Goal: Information Seeking & Learning: Learn about a topic

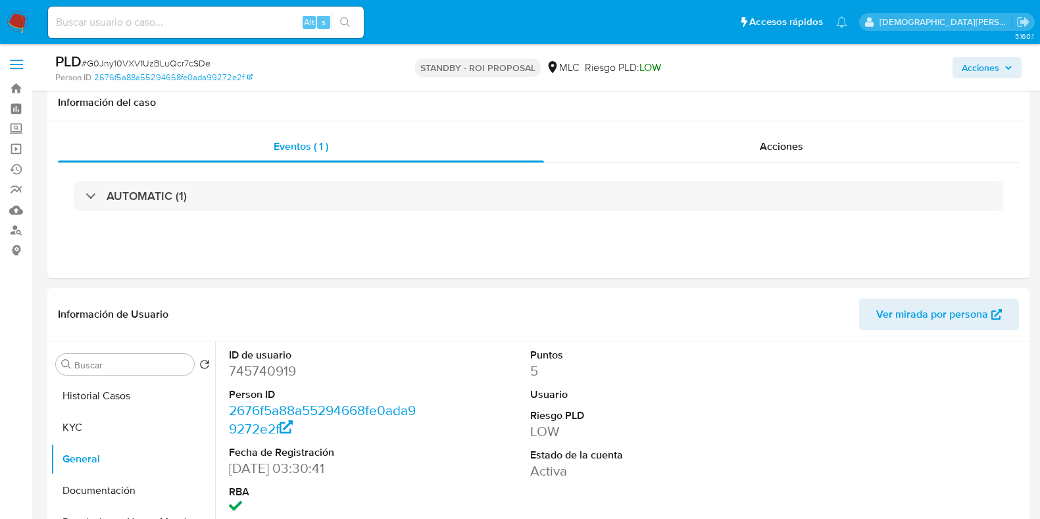
select select "10"
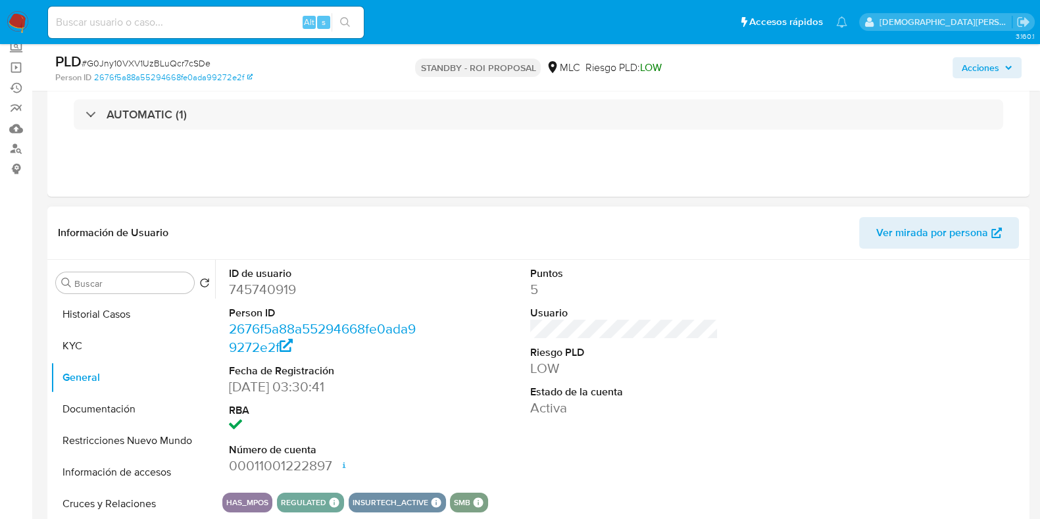
click at [618, 209] on div "Información de Usuario Ver mirada por persona" at bounding box center [538, 233] width 982 height 53
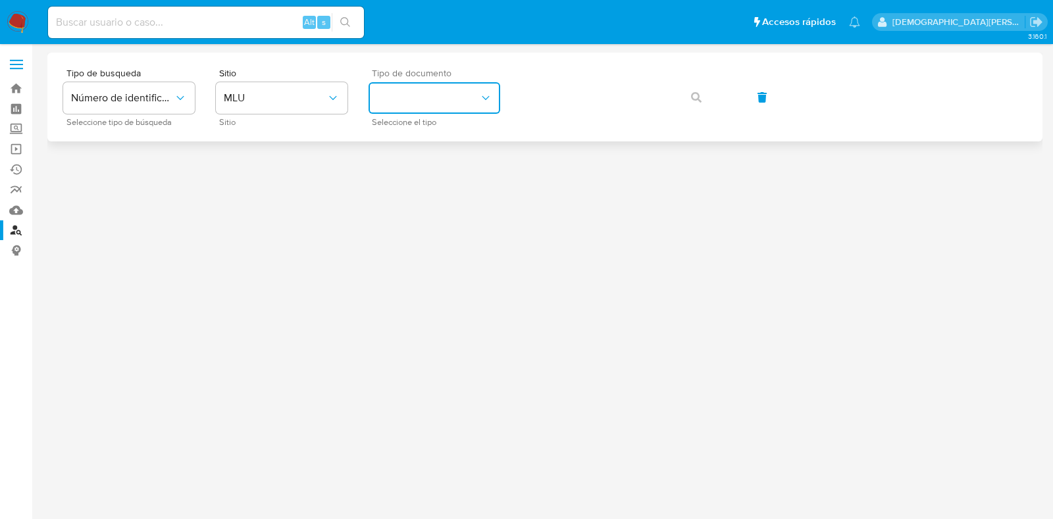
click at [443, 101] on button "identificationType" at bounding box center [434, 98] width 132 height 32
click at [422, 182] on div "RUT RUT" at bounding box center [430, 185] width 108 height 45
click at [305, 106] on button "MLU" at bounding box center [282, 98] width 132 height 32
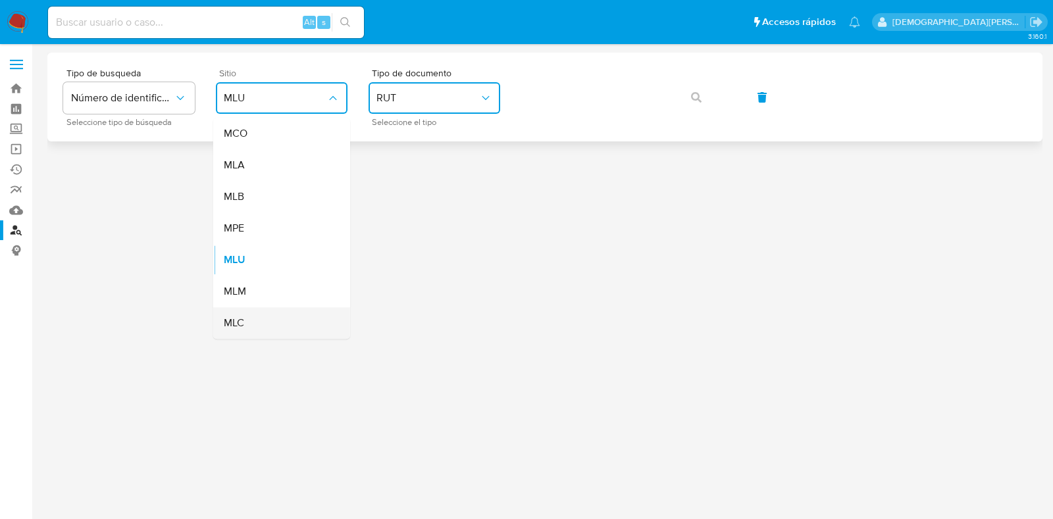
click at [286, 328] on div "MLC" at bounding box center [278, 323] width 108 height 32
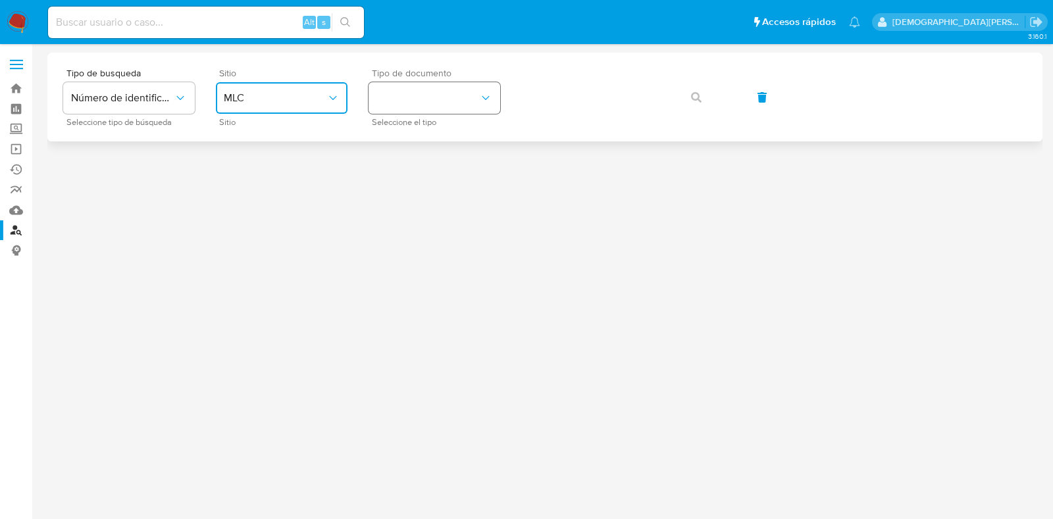
click at [447, 85] on button "identificationType" at bounding box center [434, 98] width 132 height 32
click at [480, 138] on div "RUT RUT" at bounding box center [430, 140] width 108 height 45
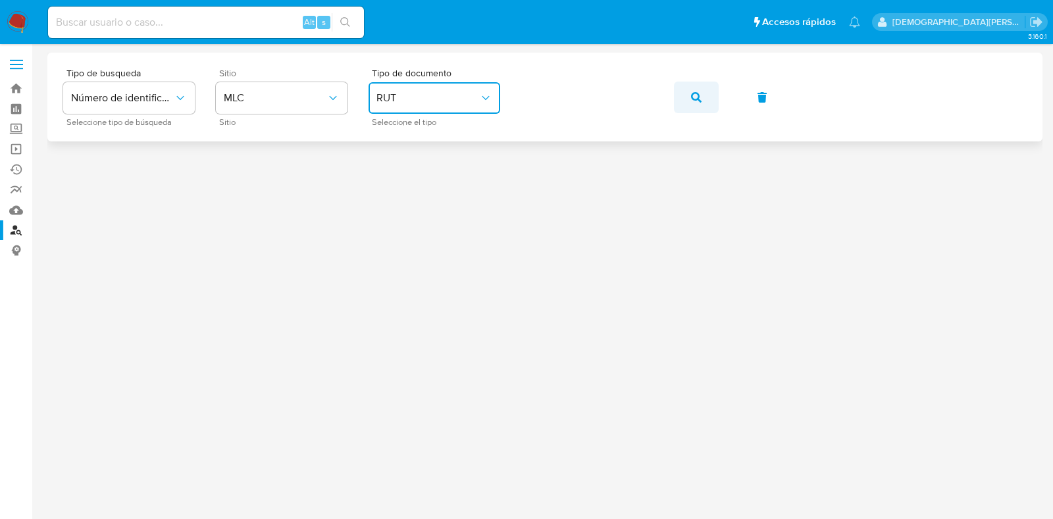
click at [697, 99] on icon "button" at bounding box center [696, 97] width 11 height 11
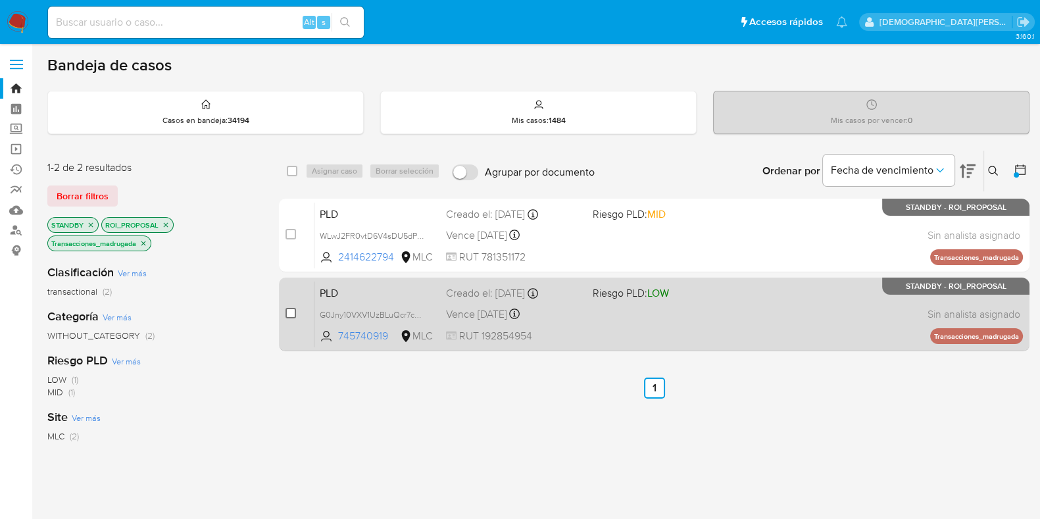
click at [289, 311] on input "checkbox" at bounding box center [291, 313] width 11 height 11
checkbox input "true"
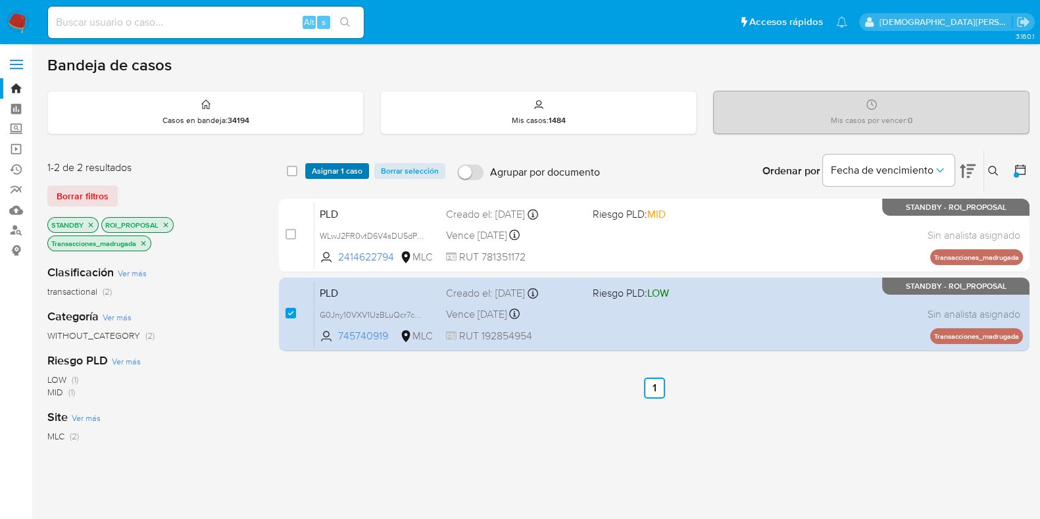
click at [334, 170] on span "Asignar 1 caso" at bounding box center [337, 170] width 51 height 13
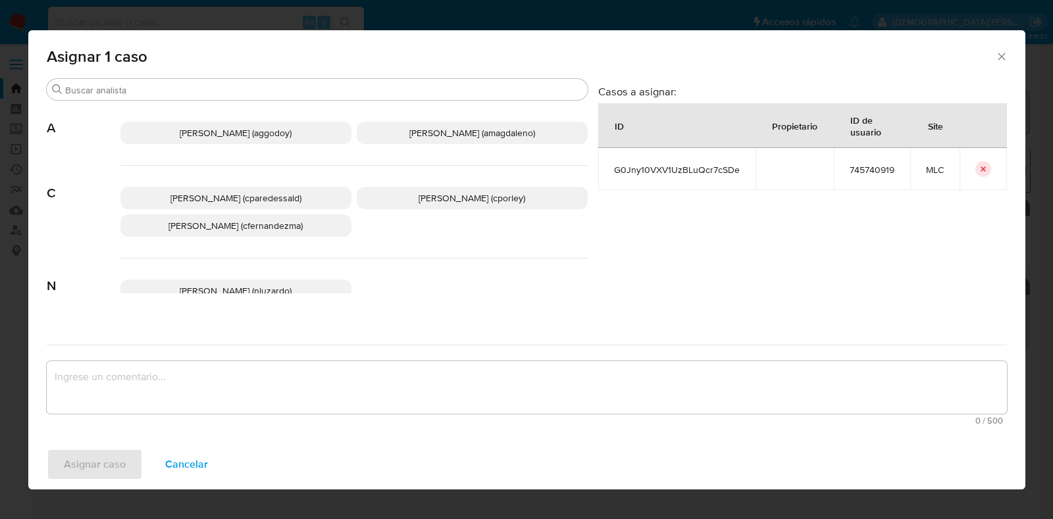
click at [514, 194] on p "Christian Porley (cporley)" at bounding box center [472, 198] width 231 height 22
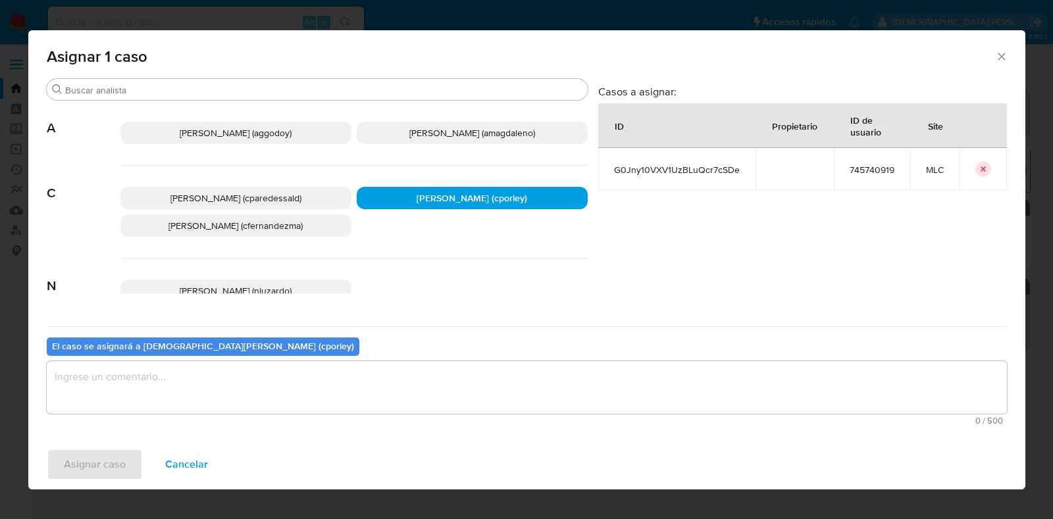
click at [393, 393] on textarea "assign-modal" at bounding box center [527, 387] width 960 height 53
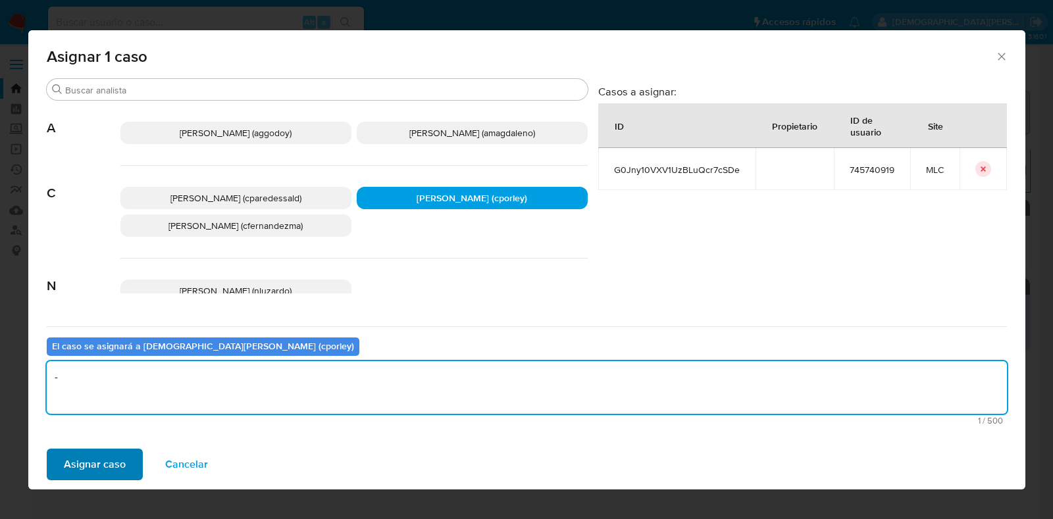
type textarea "-"
click at [89, 465] on span "Asignar caso" at bounding box center [95, 464] width 62 height 29
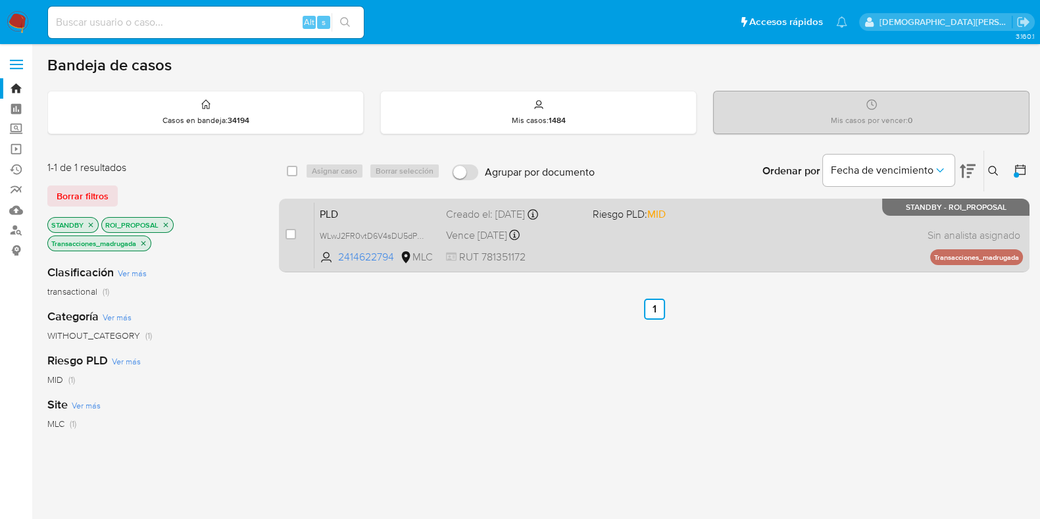
click at [635, 239] on div "PLD WLwJ2FR0vtD6V4sDU5dPWdaY 2414622794 MLC Riesgo PLD: MID Creado el: 12/07/20…" at bounding box center [668, 235] width 709 height 66
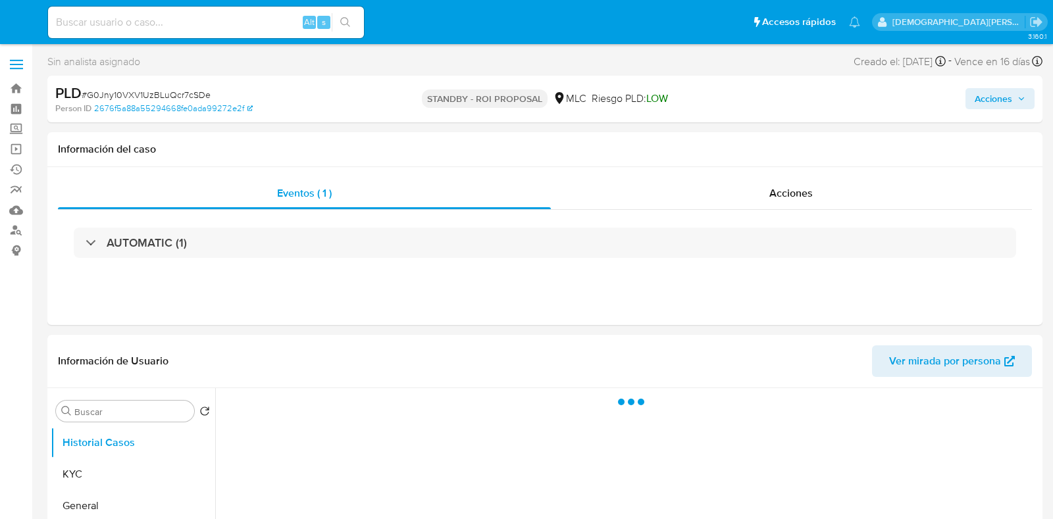
select select "10"
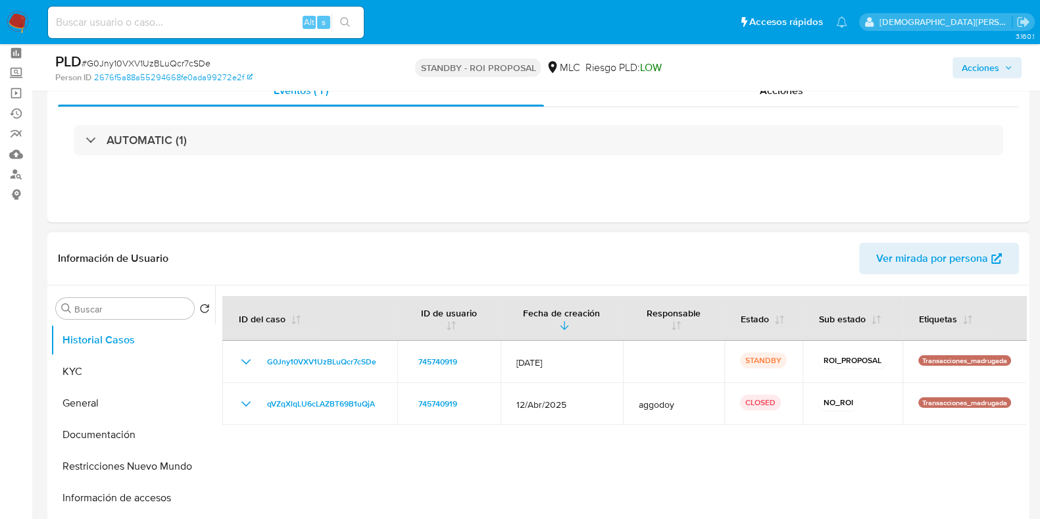
scroll to position [82, 0]
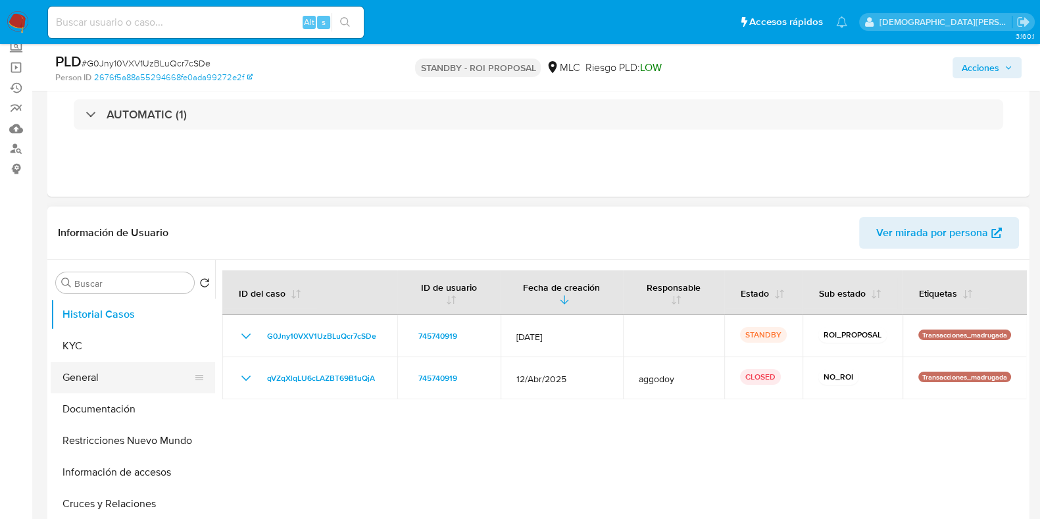
click at [107, 375] on button "General" at bounding box center [128, 378] width 154 height 32
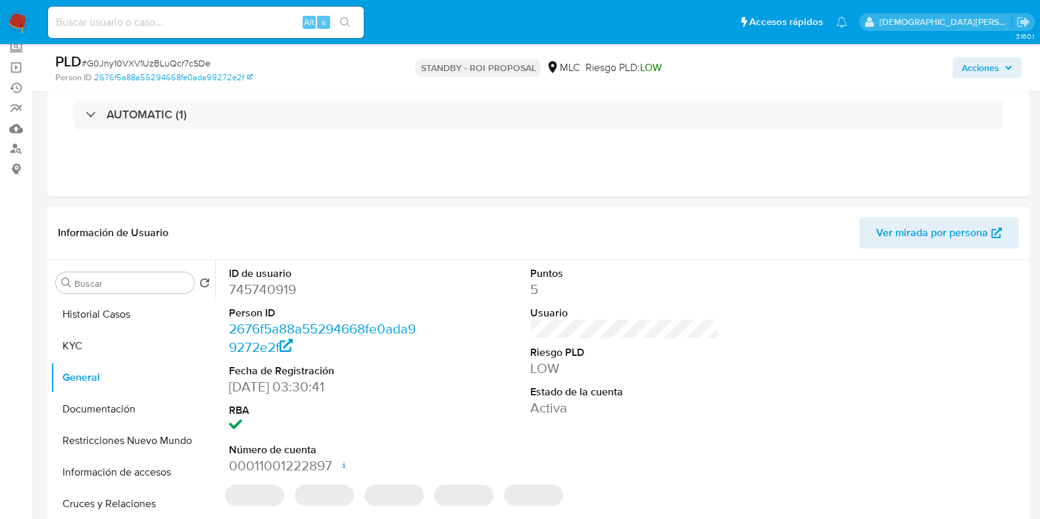
click at [270, 280] on dd "745740919" at bounding box center [323, 289] width 188 height 18
click at [268, 286] on dd "745740919" at bounding box center [323, 289] width 188 height 18
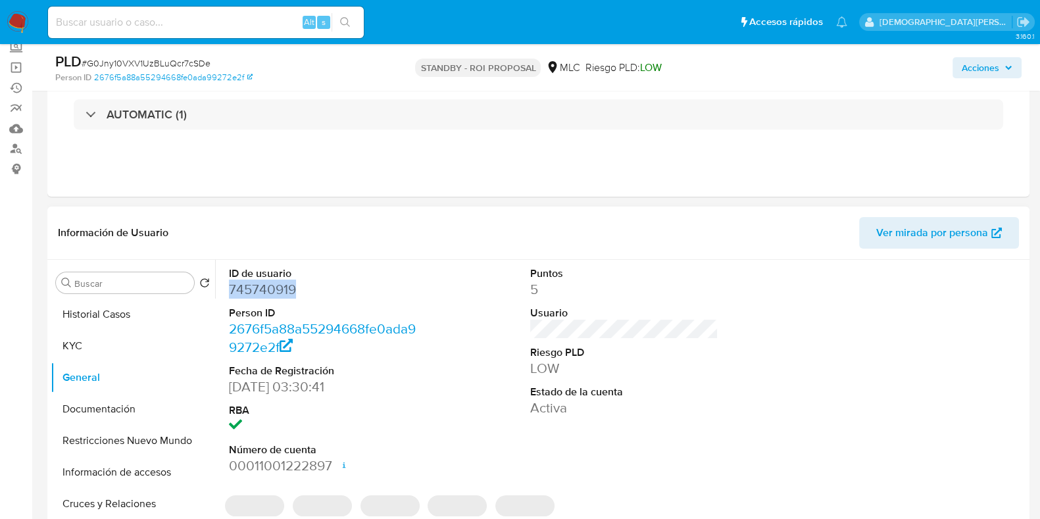
click at [268, 286] on dd "745740919" at bounding box center [323, 289] width 188 height 18
copy dd "745740919"
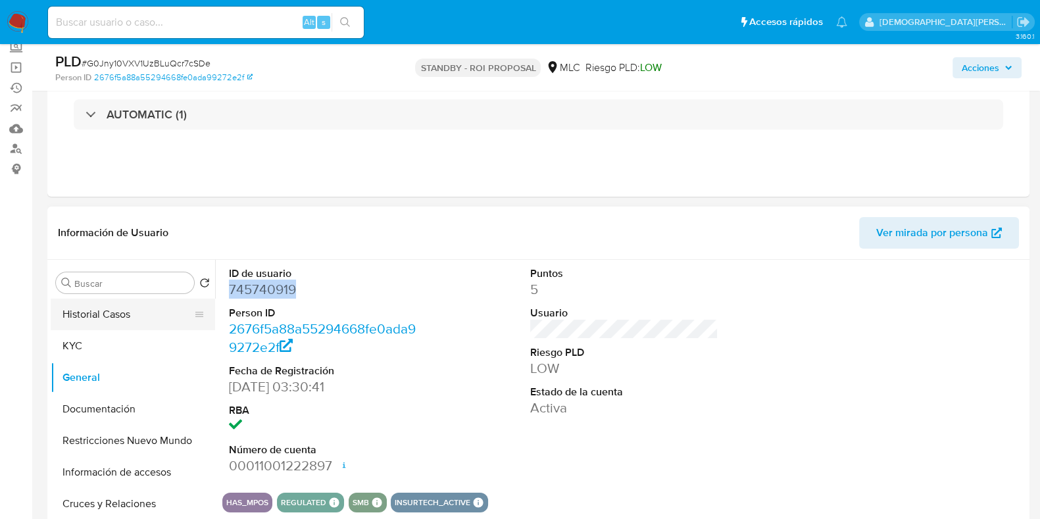
click at [105, 328] on button "Historial Casos" at bounding box center [128, 315] width 154 height 32
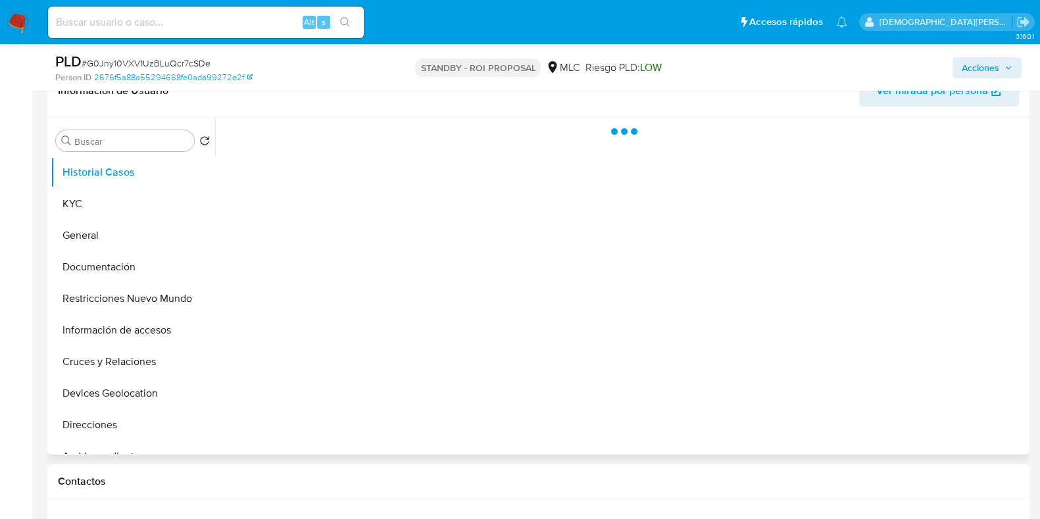
scroll to position [247, 0]
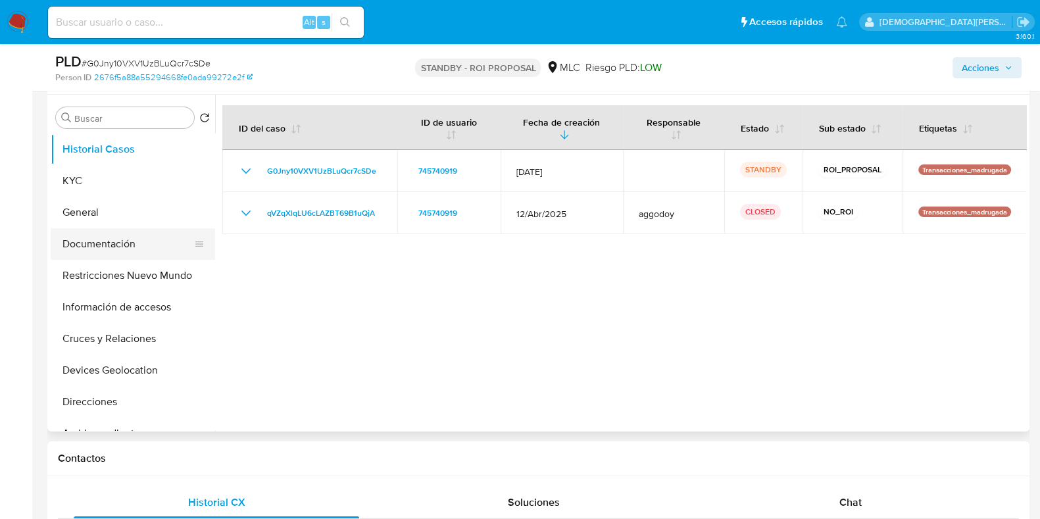
click at [131, 243] on button "Documentación" at bounding box center [128, 244] width 154 height 32
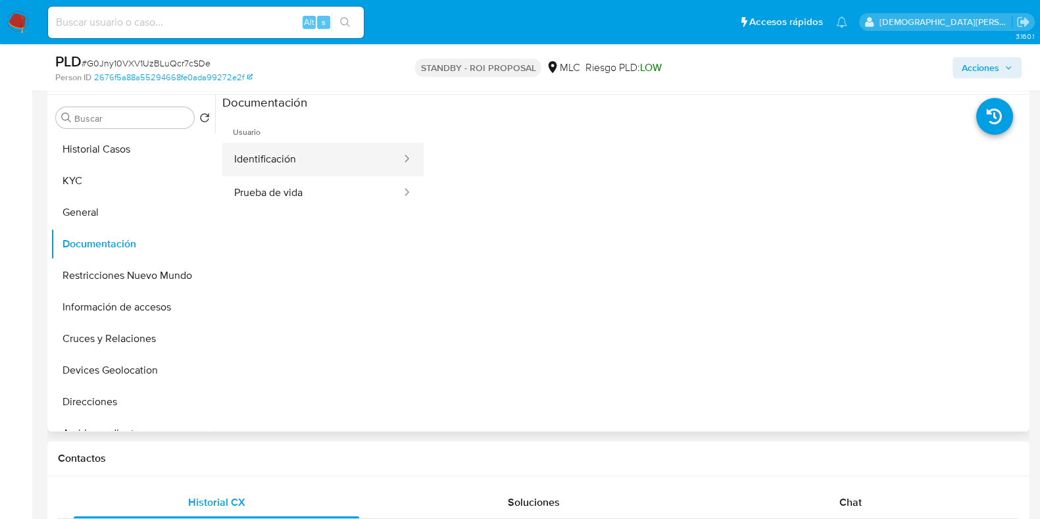
click at [274, 167] on button "Identificación" at bounding box center [312, 160] width 180 height 34
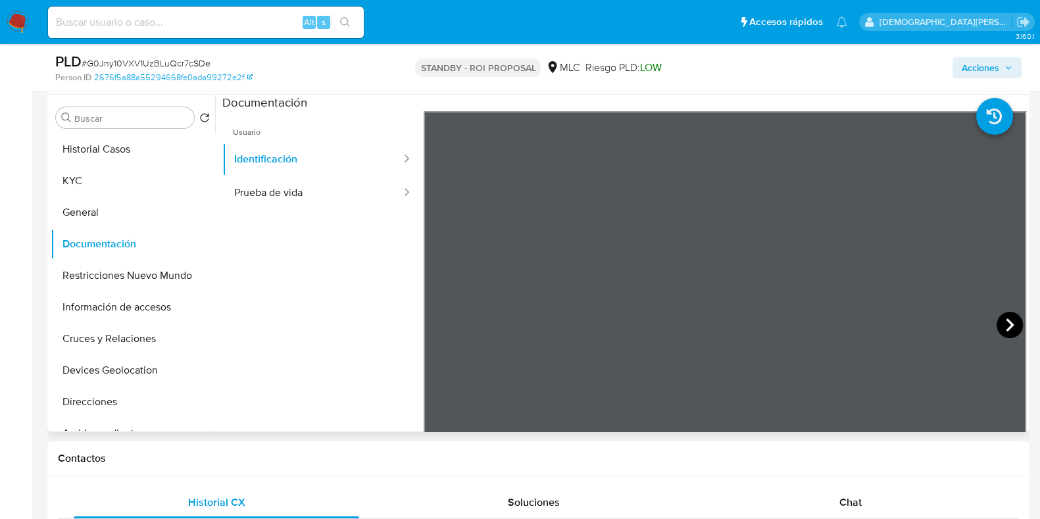
click at [1007, 325] on icon at bounding box center [1010, 324] width 8 height 13
click at [303, 186] on button "Prueba de vida" at bounding box center [312, 193] width 180 height 34
click at [115, 267] on button "Restricciones Nuevo Mundo" at bounding box center [128, 276] width 154 height 32
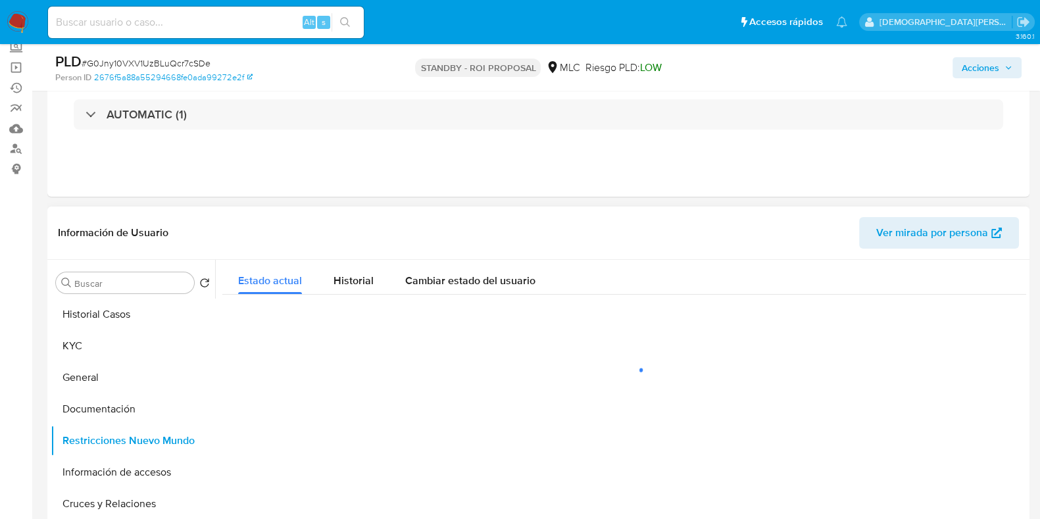
scroll to position [164, 0]
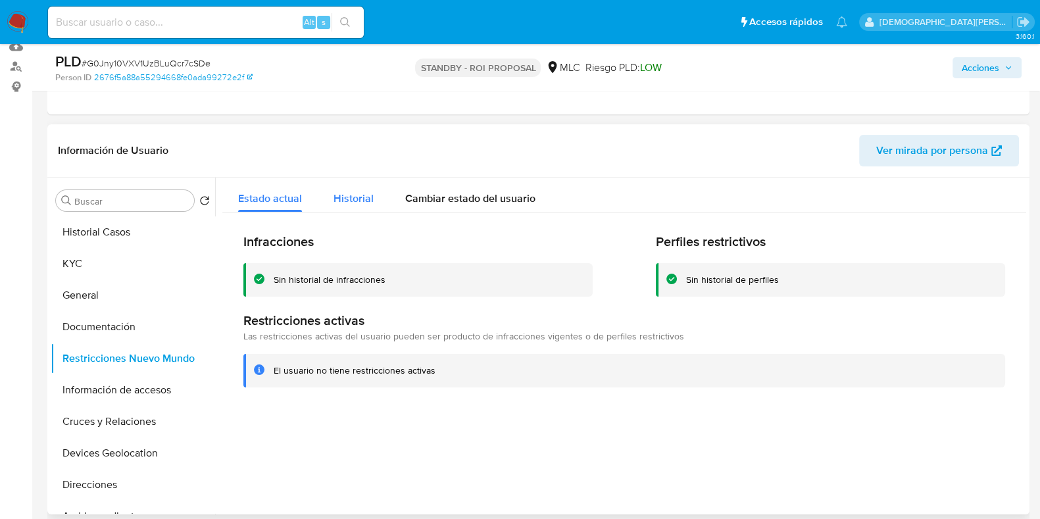
drag, startPoint x: 349, startPoint y: 216, endPoint x: 351, endPoint y: 205, distance: 11.4
click at [349, 215] on div "Infracciones Sin historial de infracciones Perfiles restrictivos Sin historial …" at bounding box center [624, 310] width 804 height 195
click at [351, 205] on span "Historial" at bounding box center [354, 198] width 40 height 15
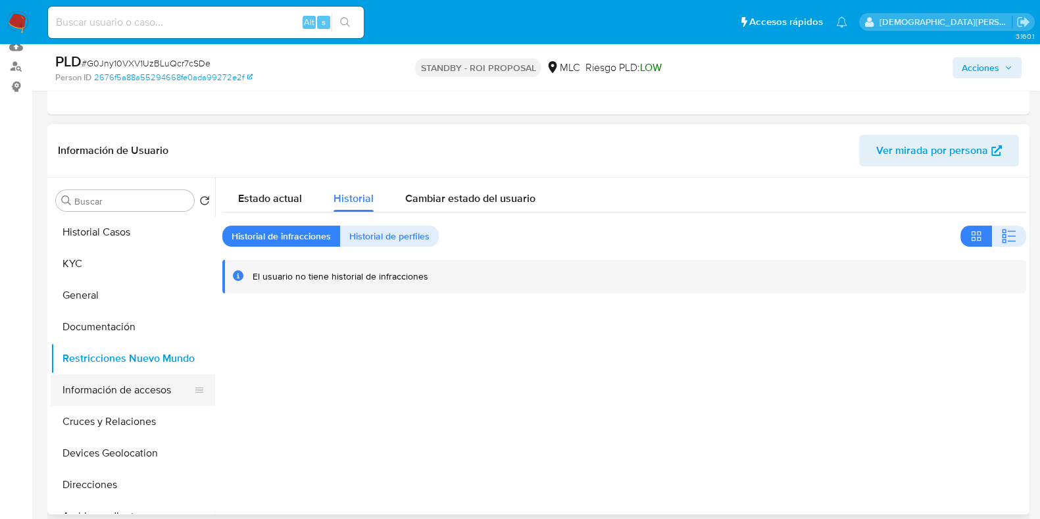
click at [143, 391] on button "Información de accesos" at bounding box center [128, 390] width 154 height 32
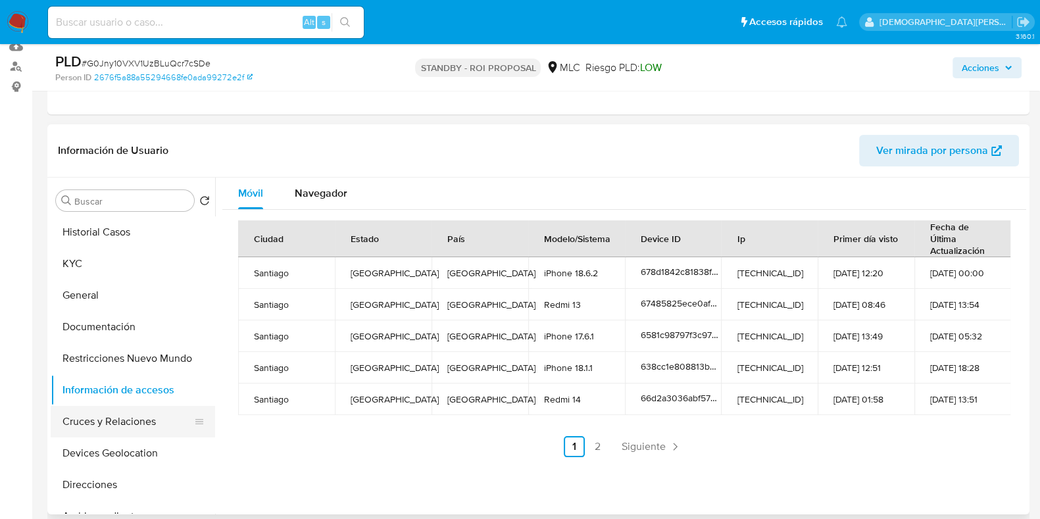
click at [128, 424] on button "Cruces y Relaciones" at bounding box center [128, 422] width 154 height 32
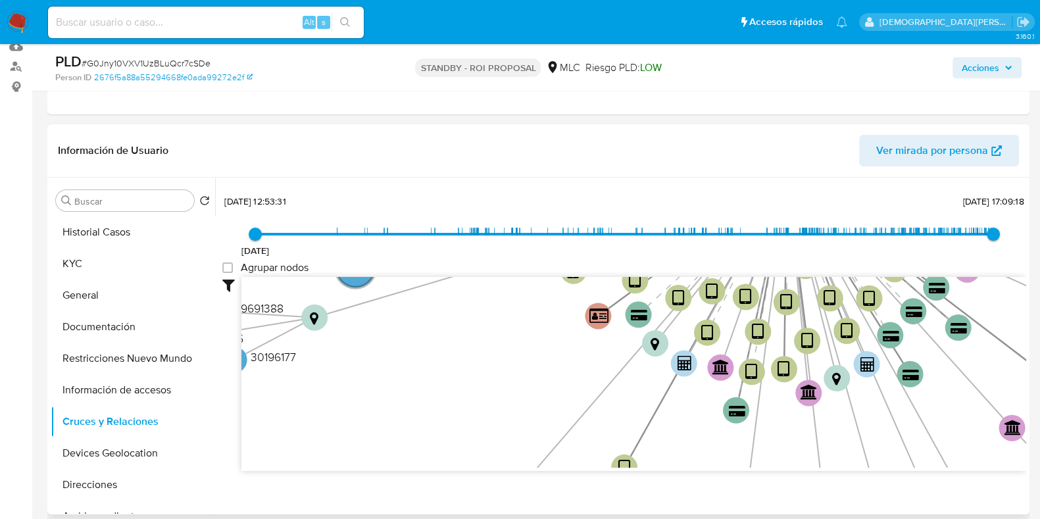
scroll to position [49, 0]
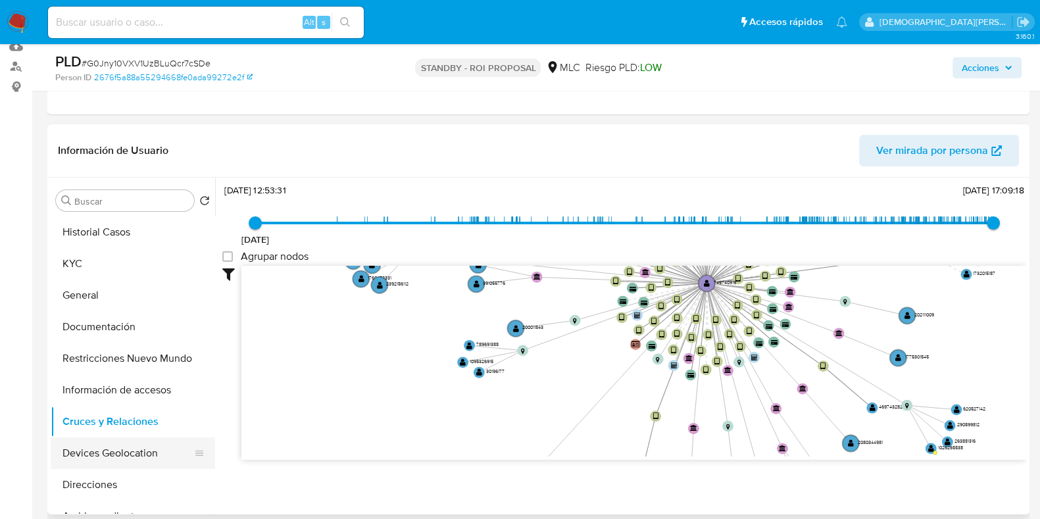
click at [151, 442] on button "Devices Geolocation" at bounding box center [128, 454] width 154 height 32
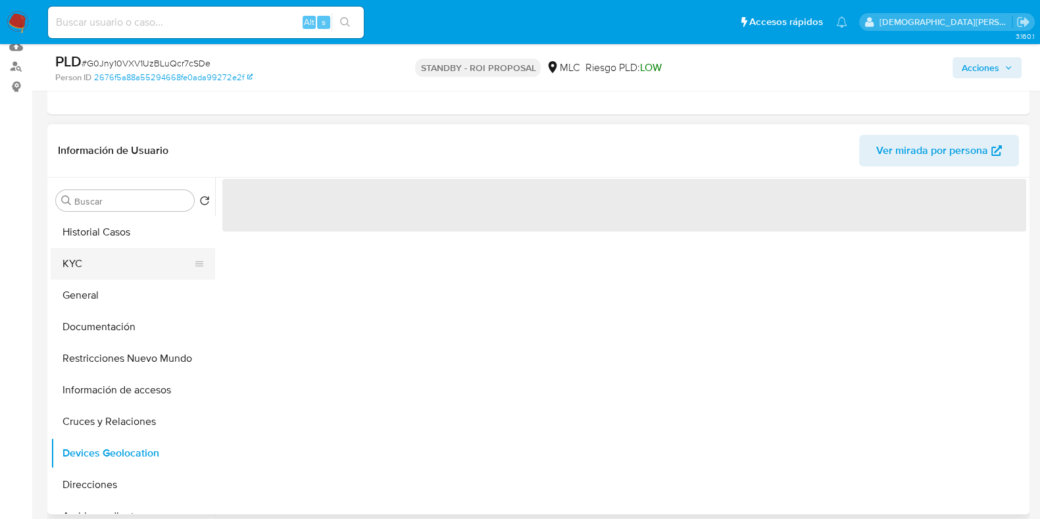
click at [109, 254] on button "KYC" at bounding box center [128, 264] width 154 height 32
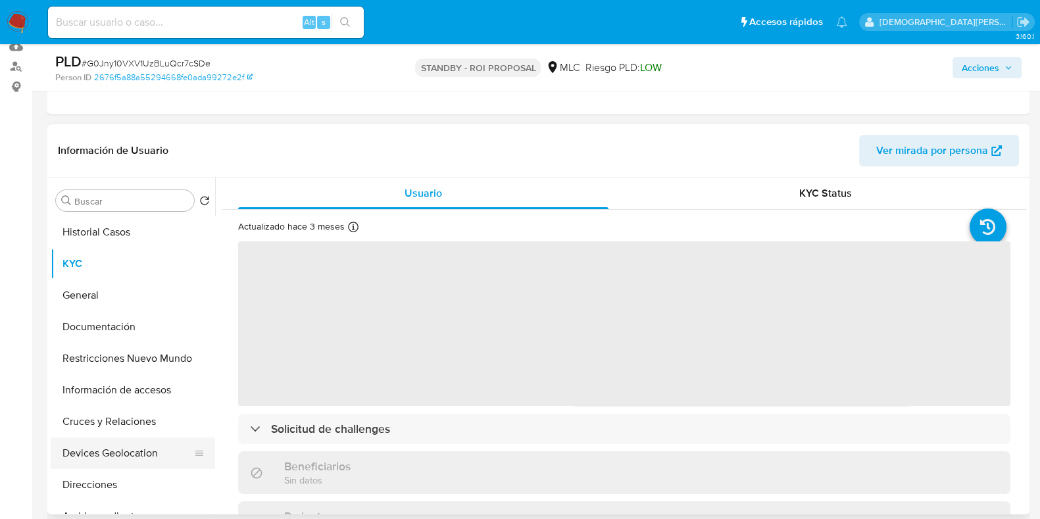
click at [128, 453] on button "Devices Geolocation" at bounding box center [128, 454] width 154 height 32
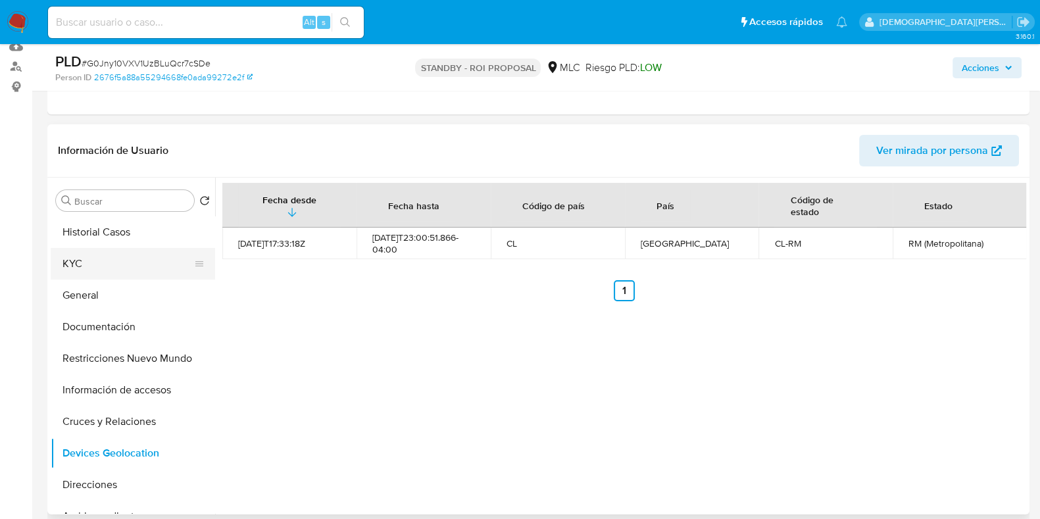
click at [97, 268] on button "KYC" at bounding box center [128, 264] width 154 height 32
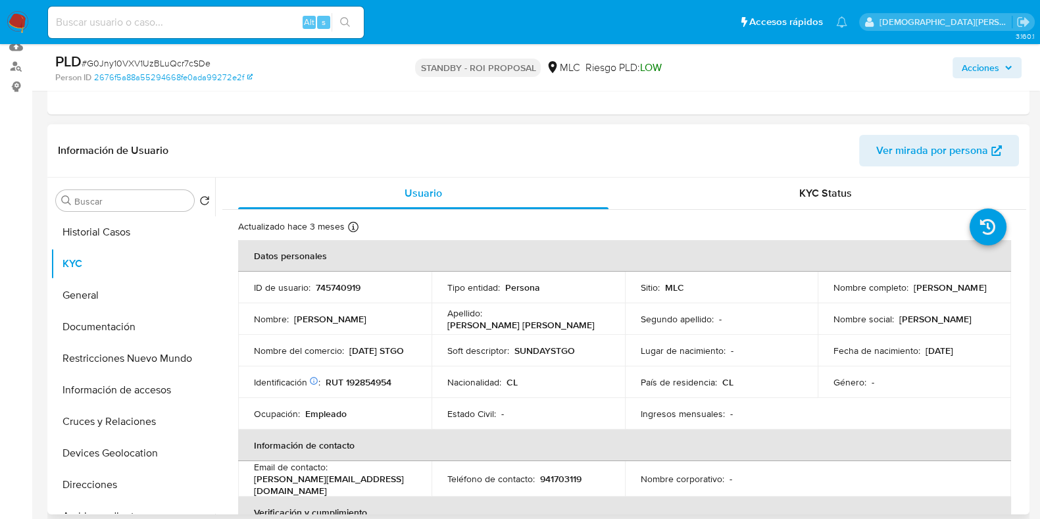
drag, startPoint x: 954, startPoint y: 294, endPoint x: 831, endPoint y: 291, distance: 123.1
click at [834, 291] on div "Nombre completo : Franco Rodrigo Conejeros Uriarte" at bounding box center [915, 288] width 162 height 12
click at [355, 378] on p "RUT 192854954" at bounding box center [359, 382] width 66 height 12
click at [356, 378] on p "RUT 192854954" at bounding box center [359, 382] width 66 height 12
copy p "192854954"
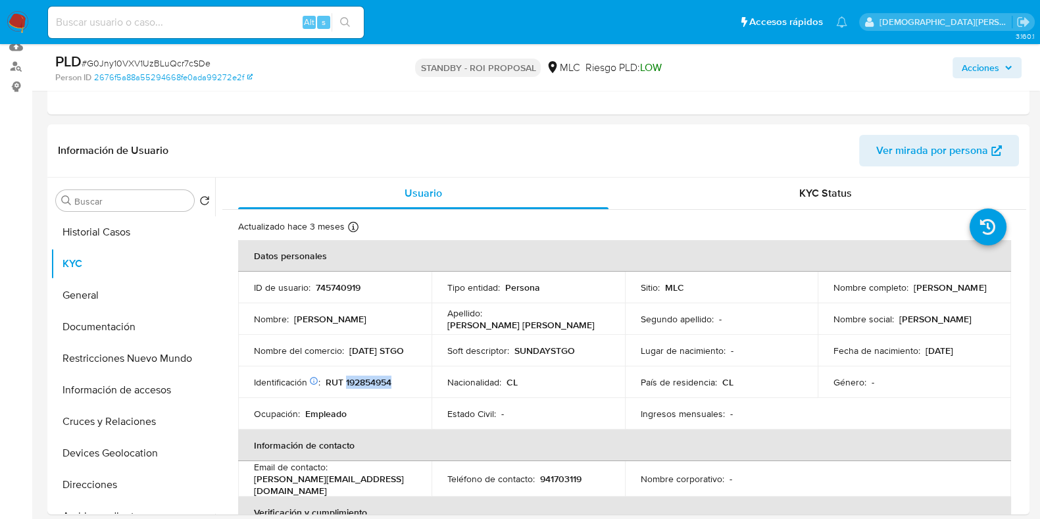
copy p "192854954"
click at [651, 224] on div "Actualizado hace 3 meses Creado: 18/04/2021 04:30:42 Actualizado: 17/06/2025 18…" at bounding box center [608, 228] width 740 height 17
drag, startPoint x: 245, startPoint y: 350, endPoint x: 322, endPoint y: 357, distance: 78.0
click at [349, 359] on td "Nombre del comercio : SUNDAY STGO" at bounding box center [334, 351] width 193 height 32
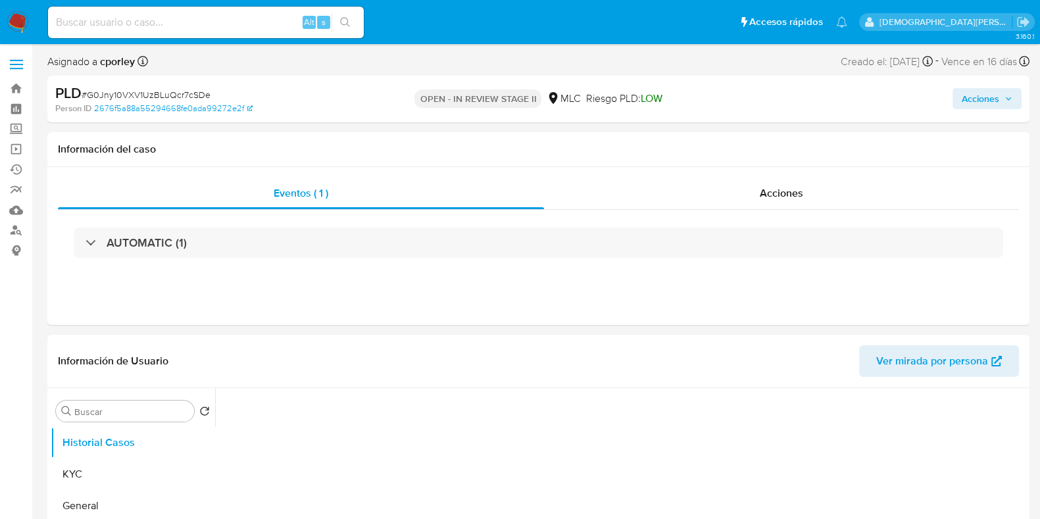
select select "10"
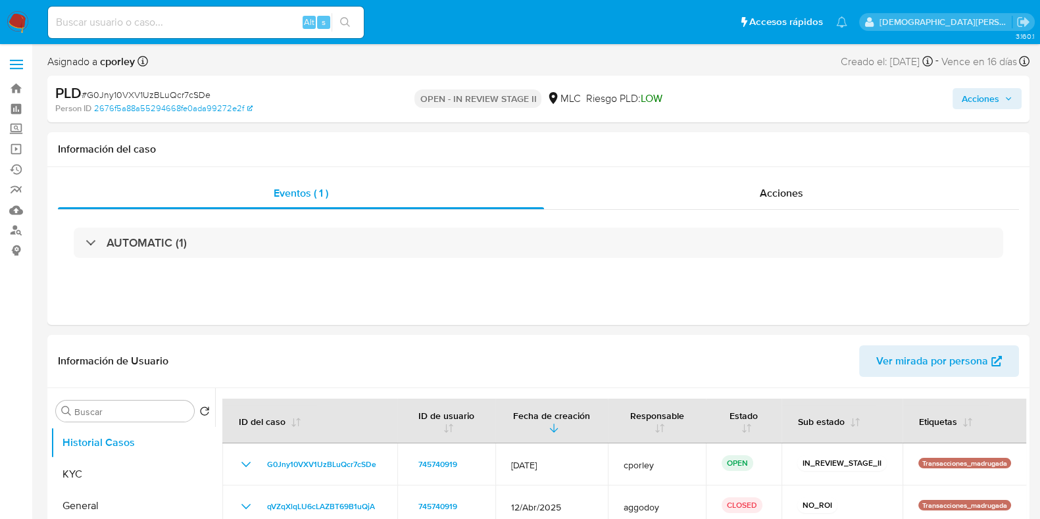
click at [965, 101] on span "Acciones" at bounding box center [981, 98] width 38 height 21
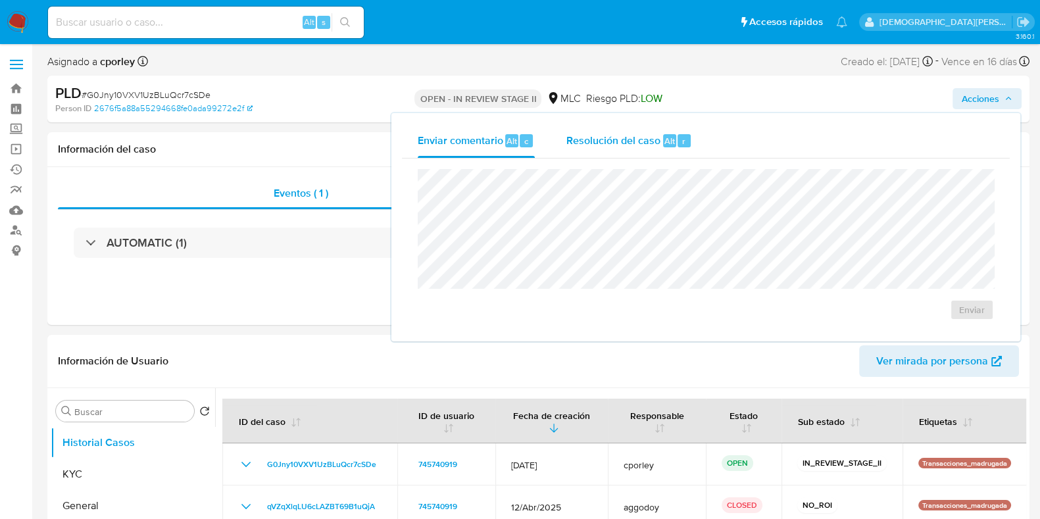
click at [630, 151] on div "Resolución del caso Alt r" at bounding box center [629, 141] width 126 height 34
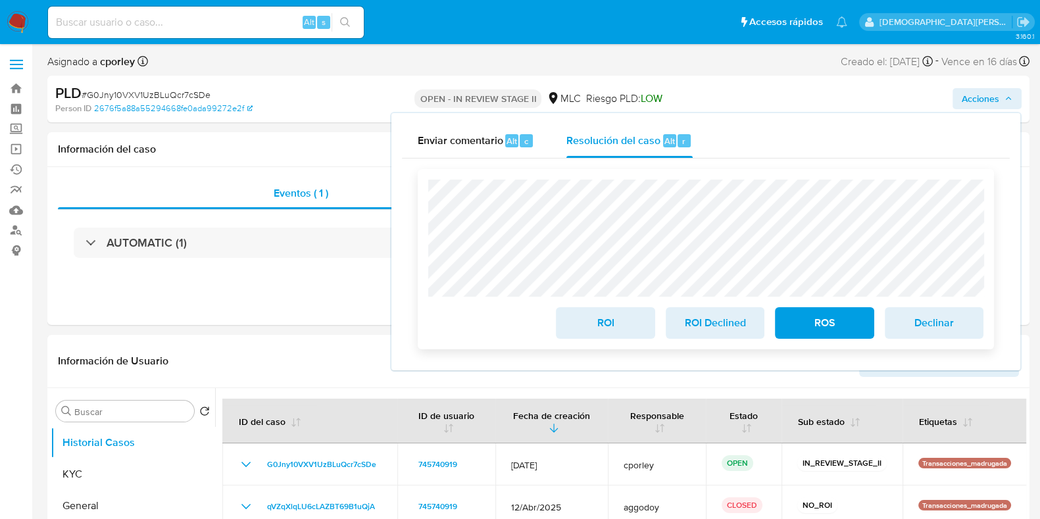
click at [822, 330] on span "ROS" at bounding box center [824, 323] width 64 height 29
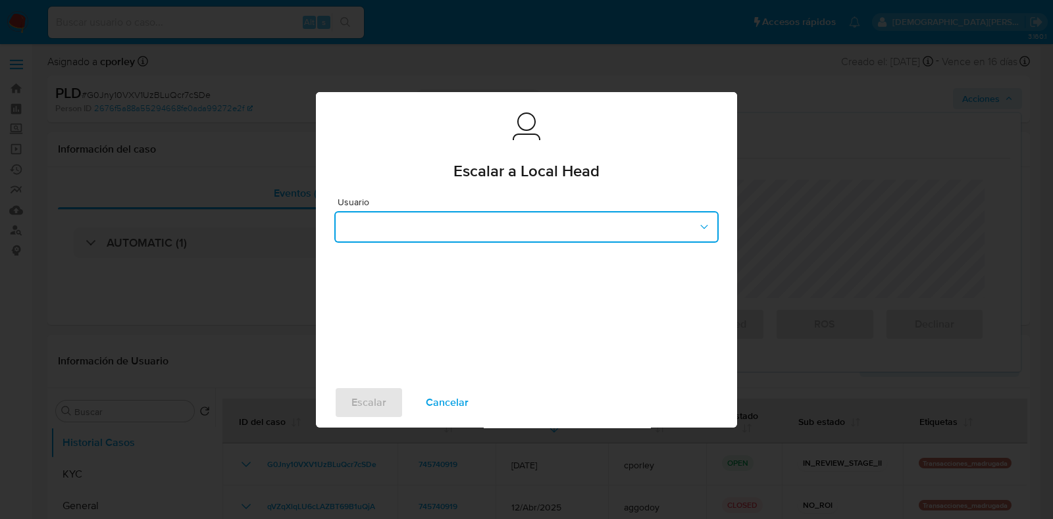
click at [507, 236] on button "button" at bounding box center [526, 227] width 384 height 32
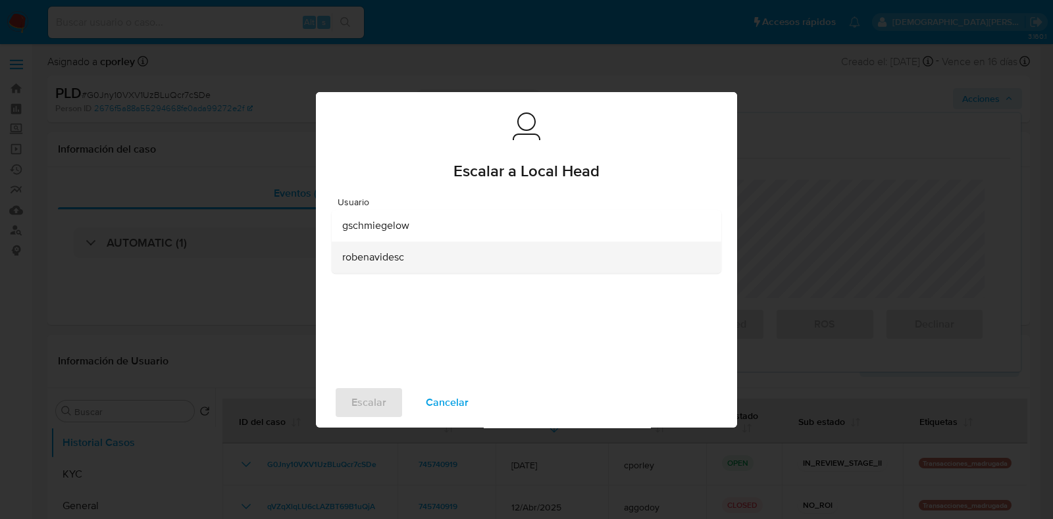
click at [390, 258] on span "robenavidesc" at bounding box center [373, 257] width 62 height 13
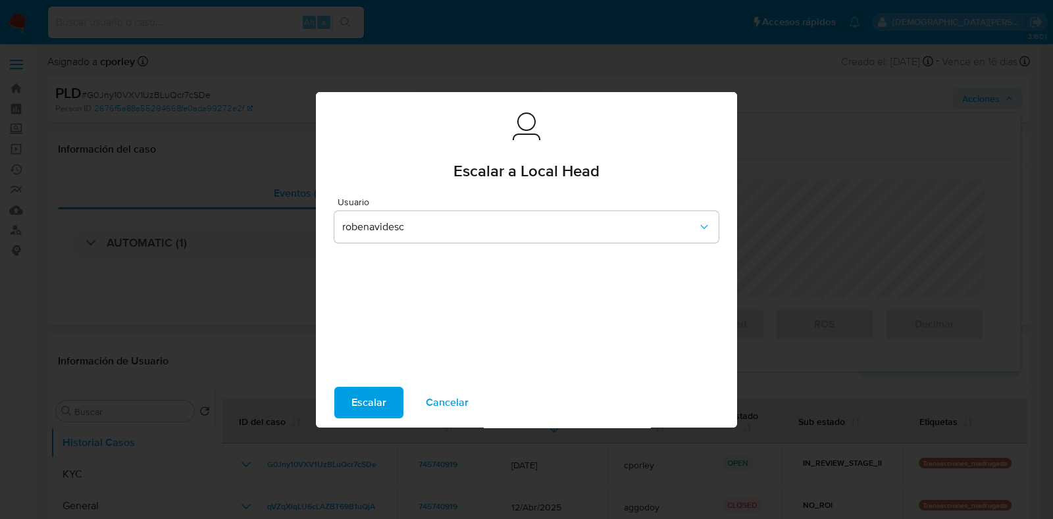
click at [368, 402] on span "Escalar" at bounding box center [368, 402] width 35 height 29
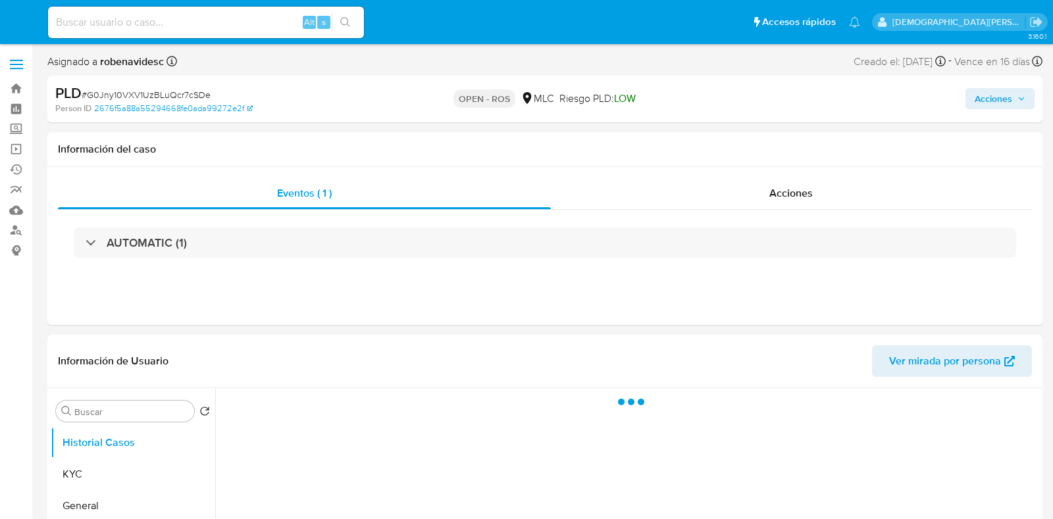
select select "10"
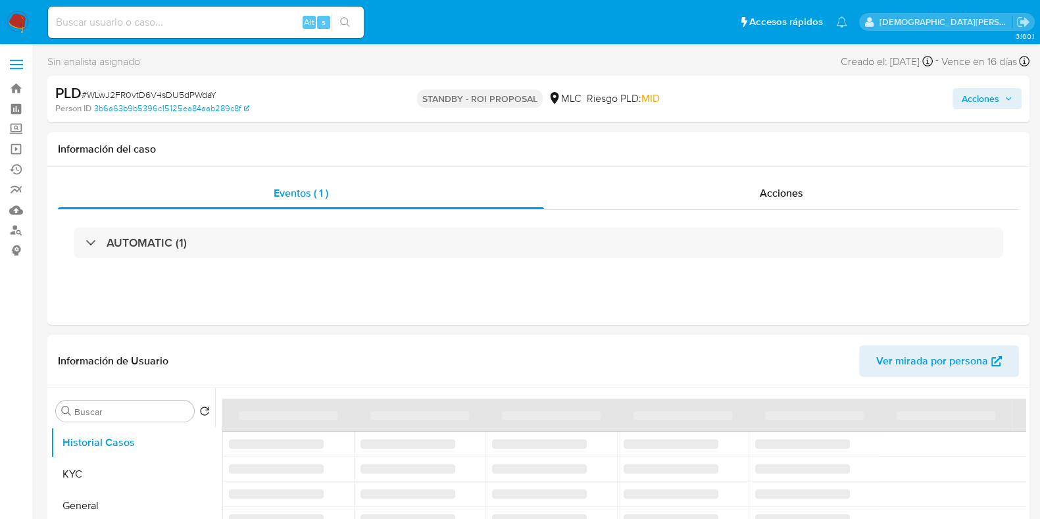
select select "10"
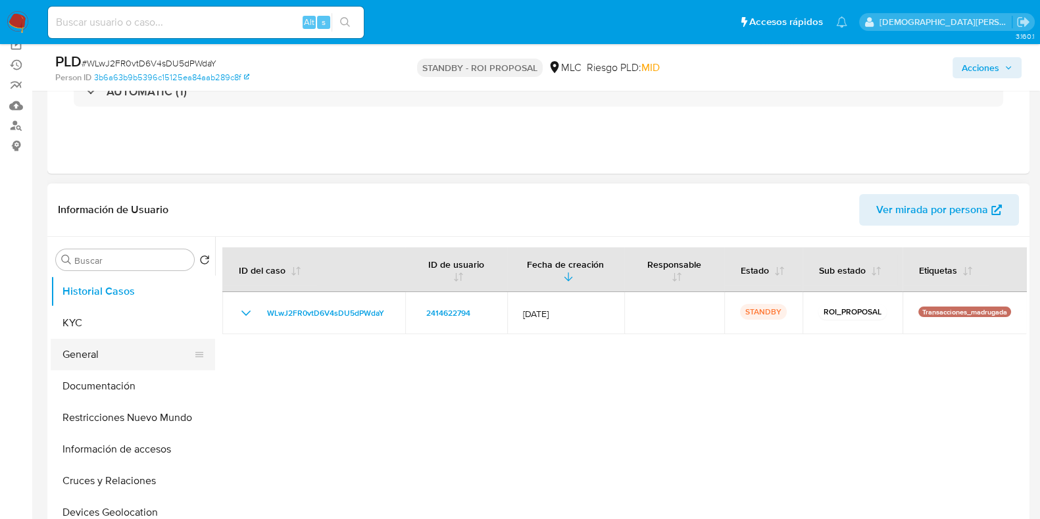
scroll to position [164, 0]
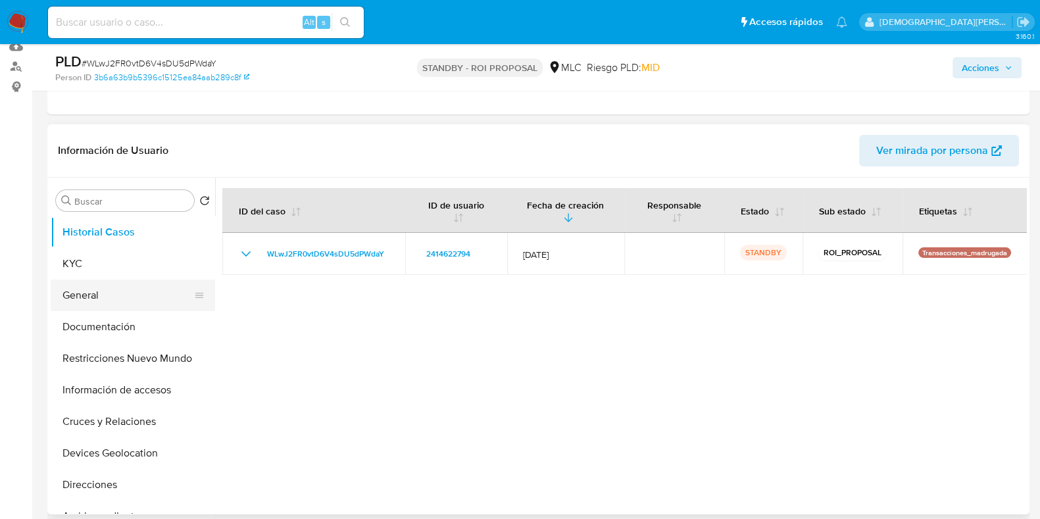
click at [99, 291] on button "General" at bounding box center [128, 296] width 154 height 32
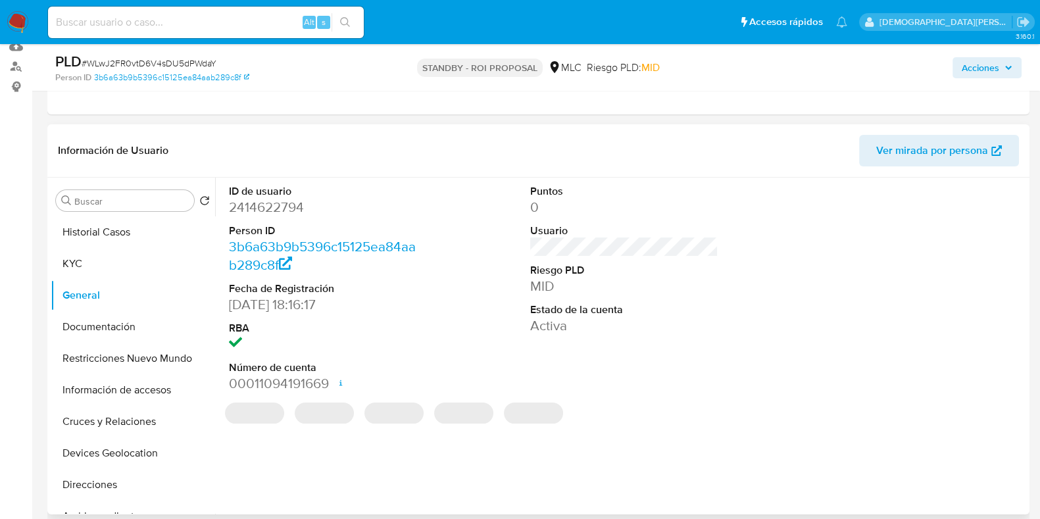
click at [257, 205] on dd "2414622794" at bounding box center [323, 207] width 188 height 18
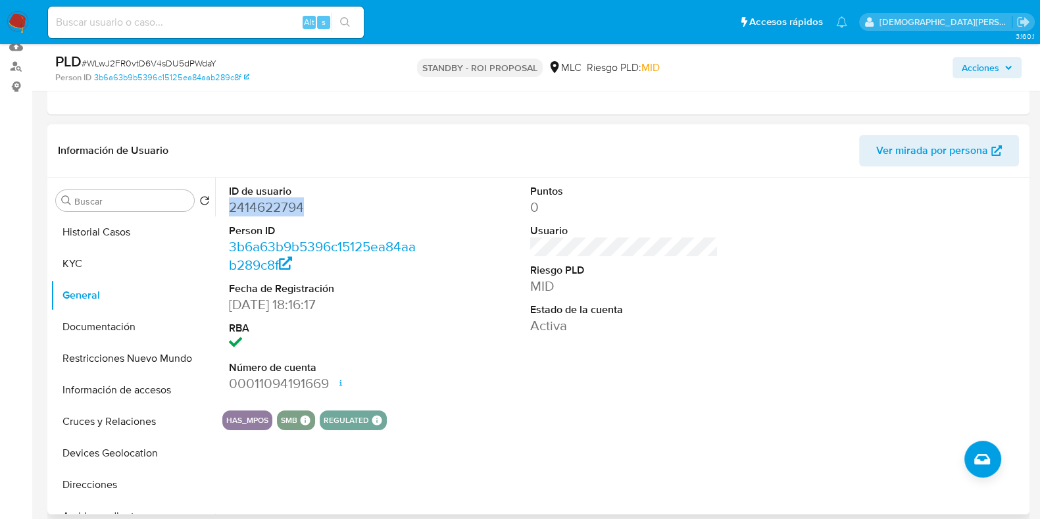
copy dd "2414622794"
click at [120, 259] on button "KYC" at bounding box center [128, 264] width 154 height 32
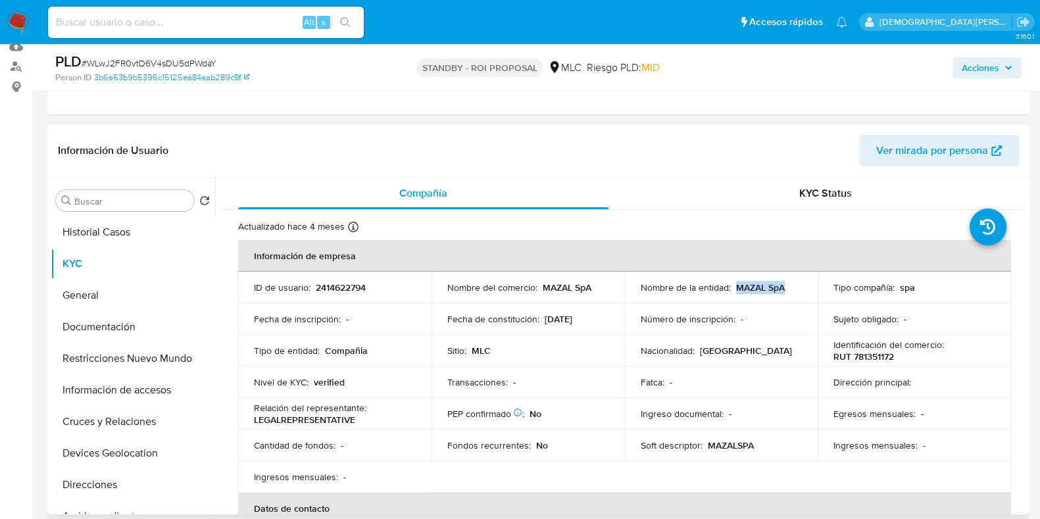
drag, startPoint x: 732, startPoint y: 287, endPoint x: 819, endPoint y: 287, distance: 86.8
click at [819, 287] on tr "ID de usuario : 2414622794 Nombre del comercio : MAZAL SpA Nombre de la entidad…" at bounding box center [624, 288] width 773 height 32
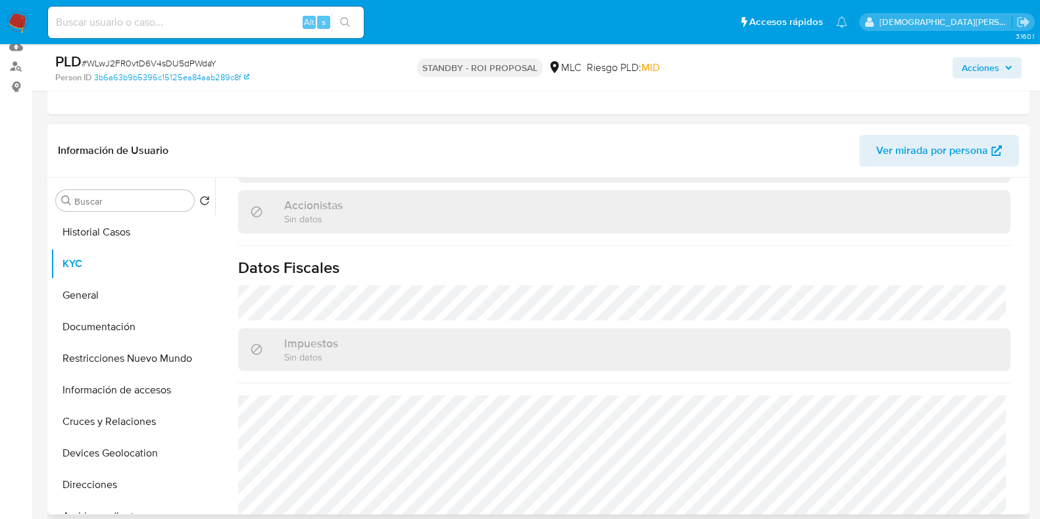
scroll to position [875, 0]
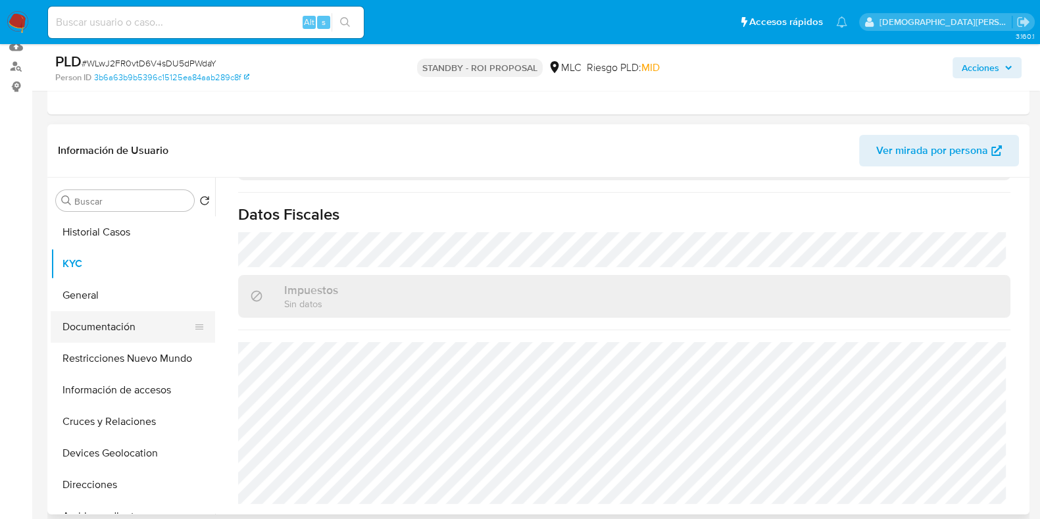
click at [103, 327] on button "Documentación" at bounding box center [128, 327] width 154 height 32
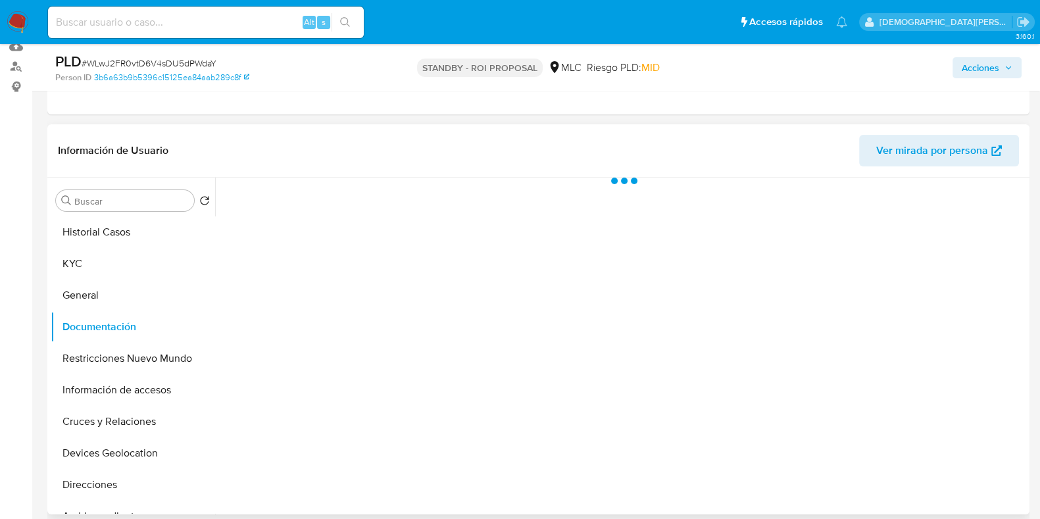
scroll to position [0, 0]
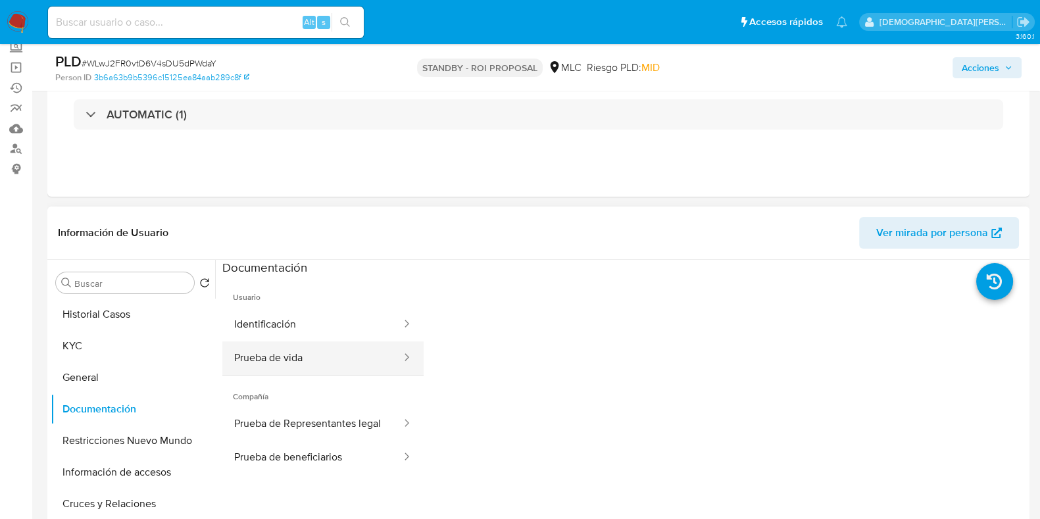
click at [338, 347] on button "Prueba de vida" at bounding box center [312, 358] width 180 height 34
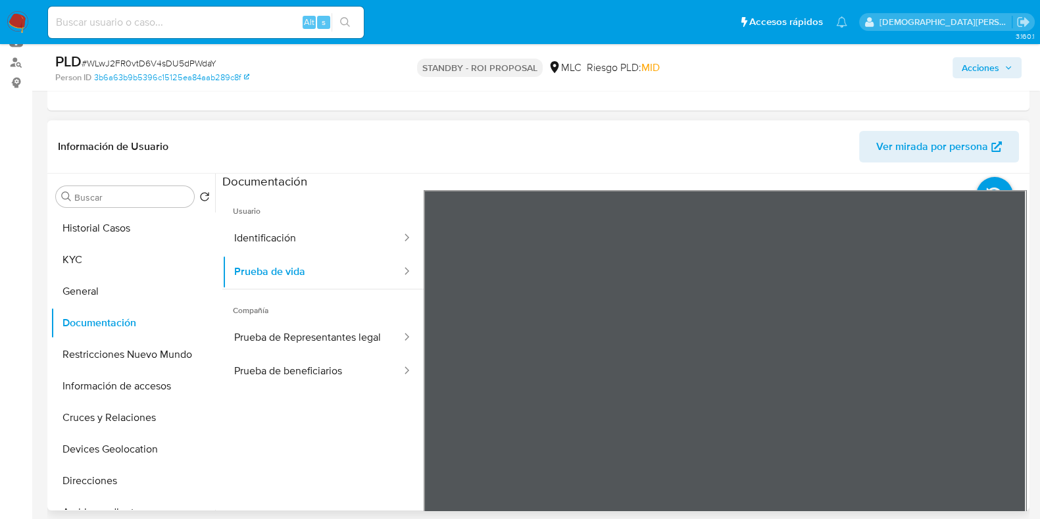
scroll to position [247, 0]
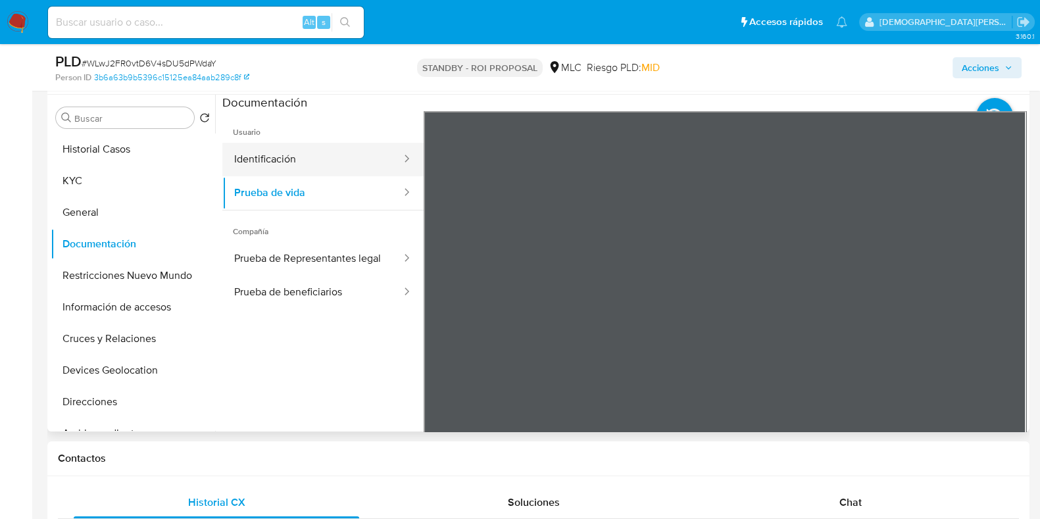
click at [347, 166] on button "Identificación" at bounding box center [312, 160] width 180 height 34
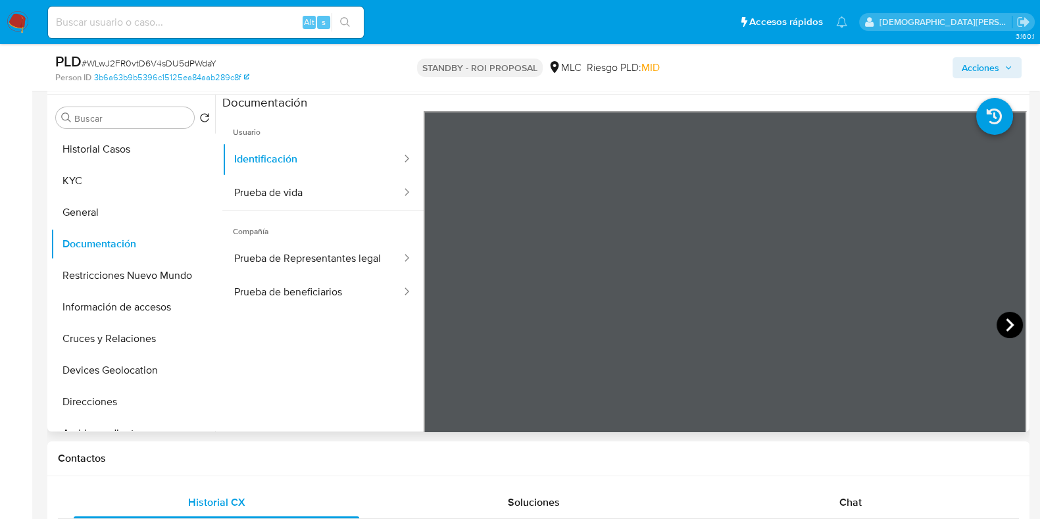
click at [832, 318] on icon at bounding box center [1010, 325] width 26 height 26
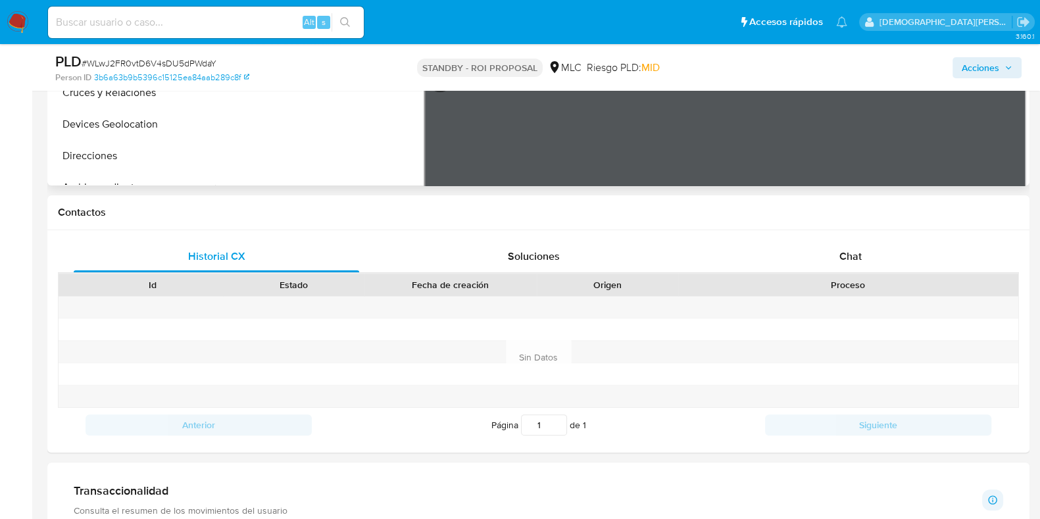
scroll to position [493, 0]
click at [832, 248] on div "Chat" at bounding box center [851, 256] width 286 height 32
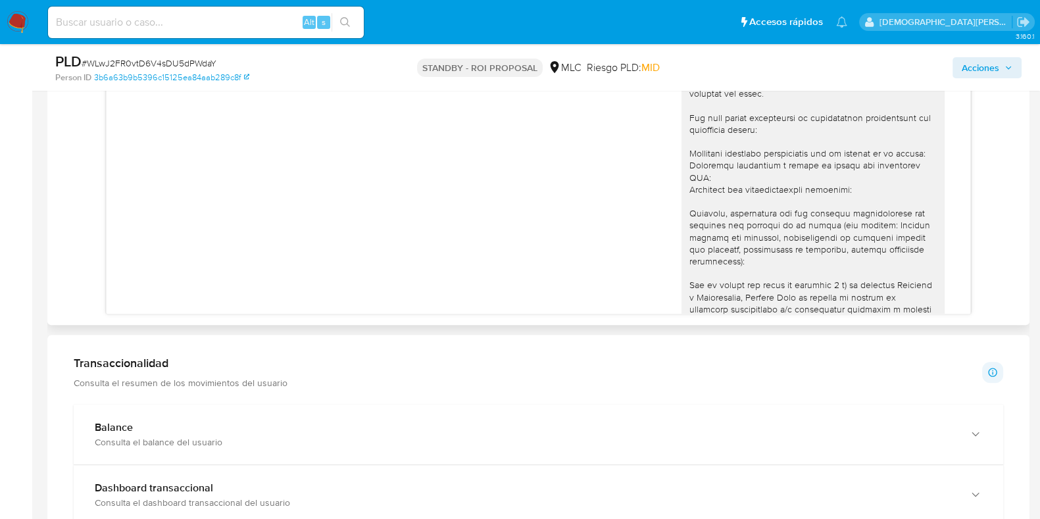
scroll to position [0, 0]
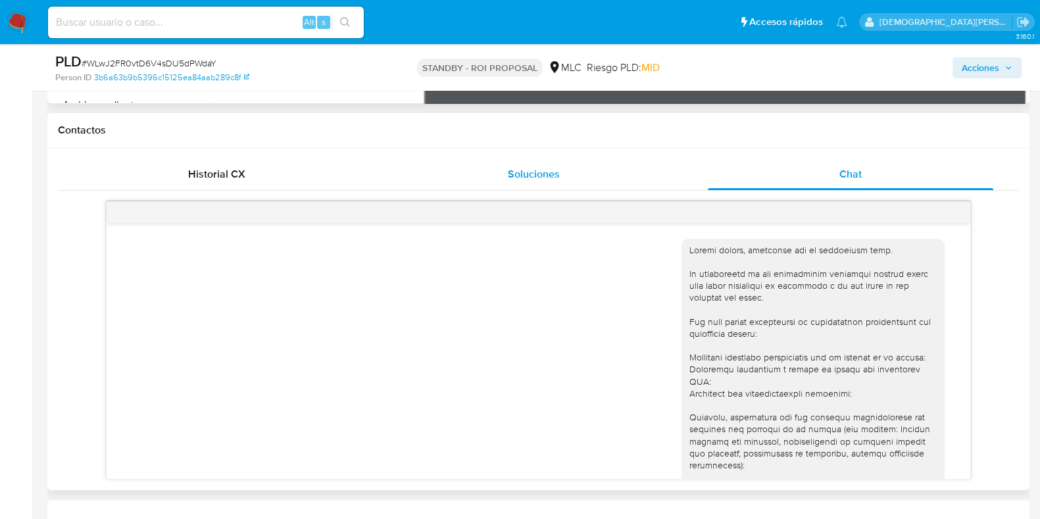
click at [521, 172] on span "Soluciones" at bounding box center [534, 173] width 52 height 15
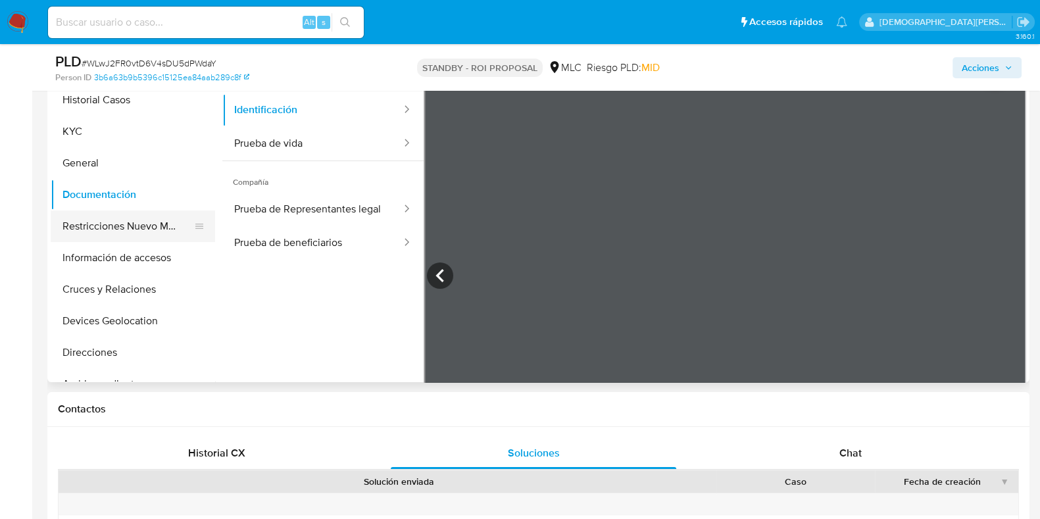
scroll to position [247, 0]
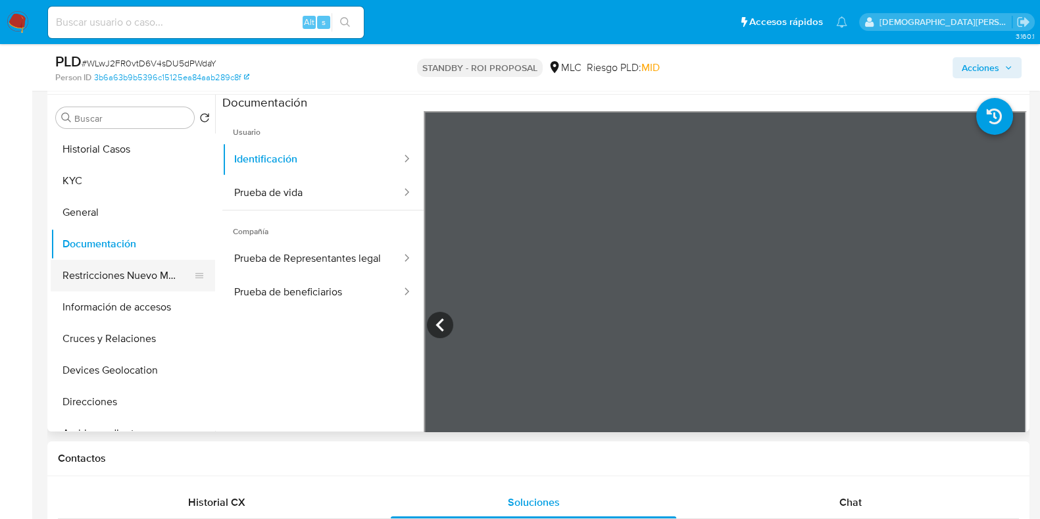
click at [101, 268] on button "Restricciones Nuevo Mundo" at bounding box center [128, 276] width 154 height 32
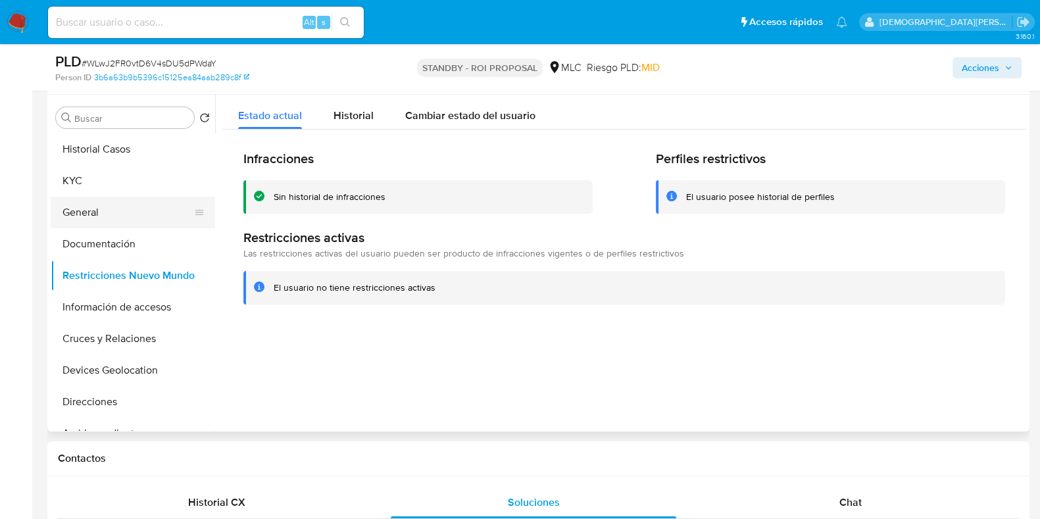
click at [107, 218] on button "General" at bounding box center [128, 213] width 154 height 32
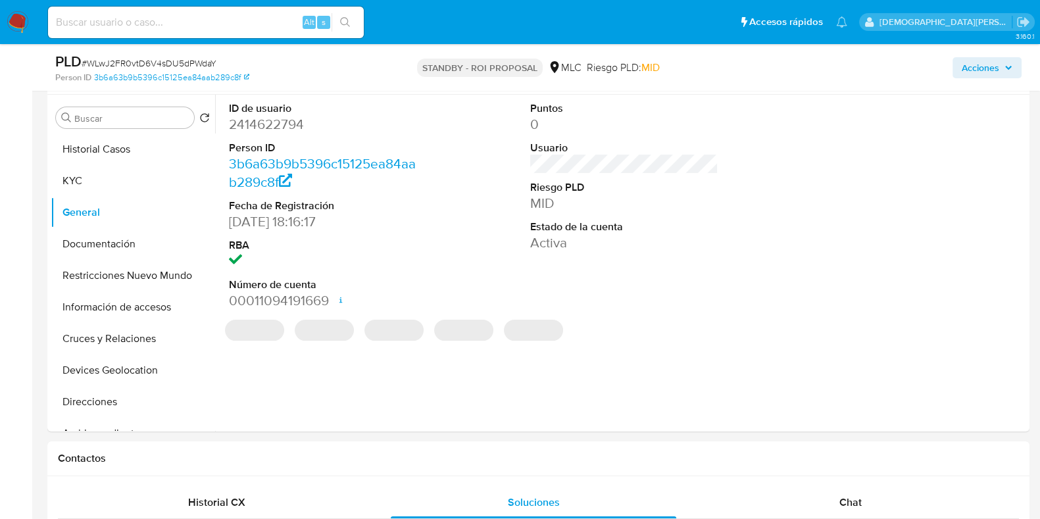
click at [270, 123] on dd "2414622794" at bounding box center [323, 124] width 188 height 18
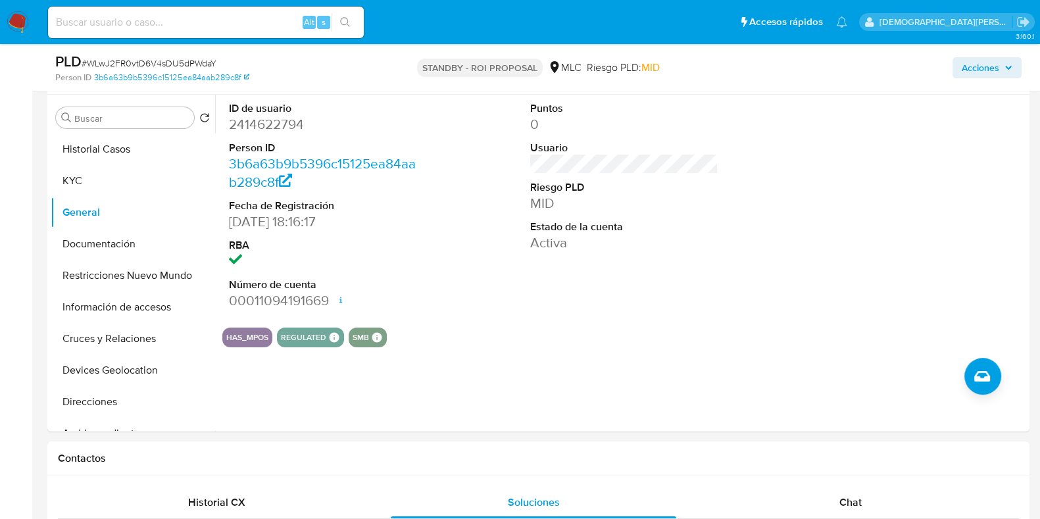
drag, startPoint x: 270, startPoint y: 123, endPoint x: 338, endPoint y: 406, distance: 290.9
click at [349, 414] on div "ID de usuario 2414622794 Person ID 3b6a63b9b5396c15125ea84aab289c8f Fecha de Re…" at bounding box center [620, 263] width 811 height 337
click at [115, 183] on button "KYC" at bounding box center [128, 181] width 154 height 32
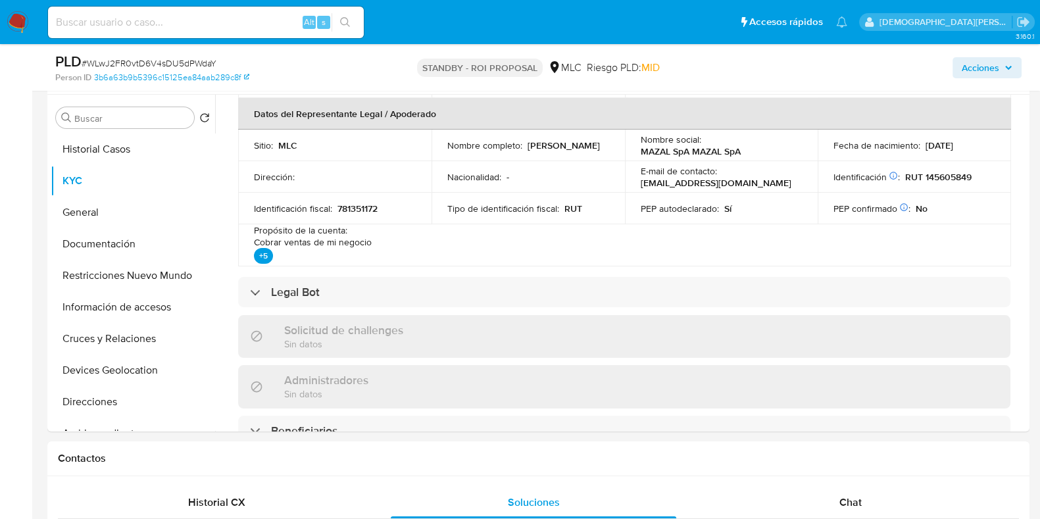
scroll to position [164, 0]
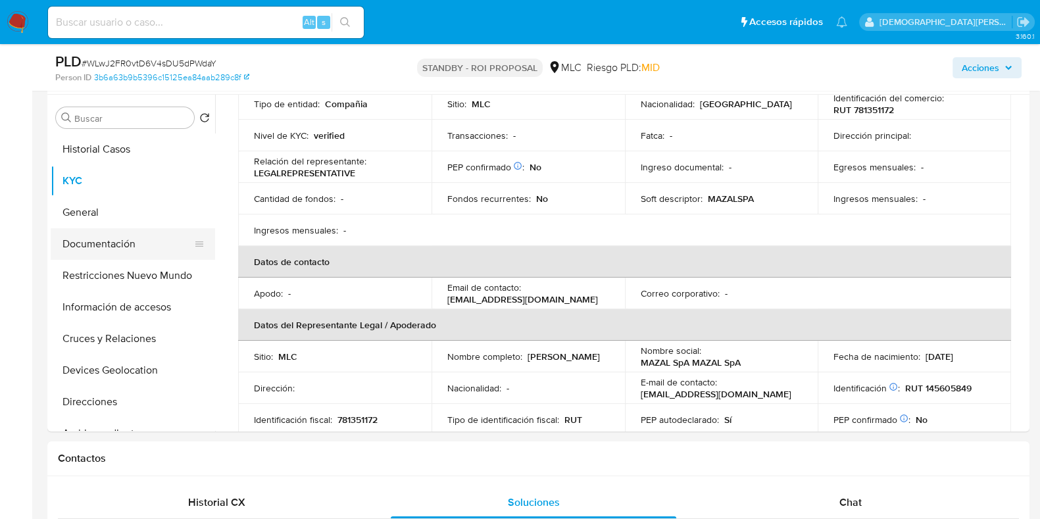
click at [136, 243] on button "Documentación" at bounding box center [128, 244] width 154 height 32
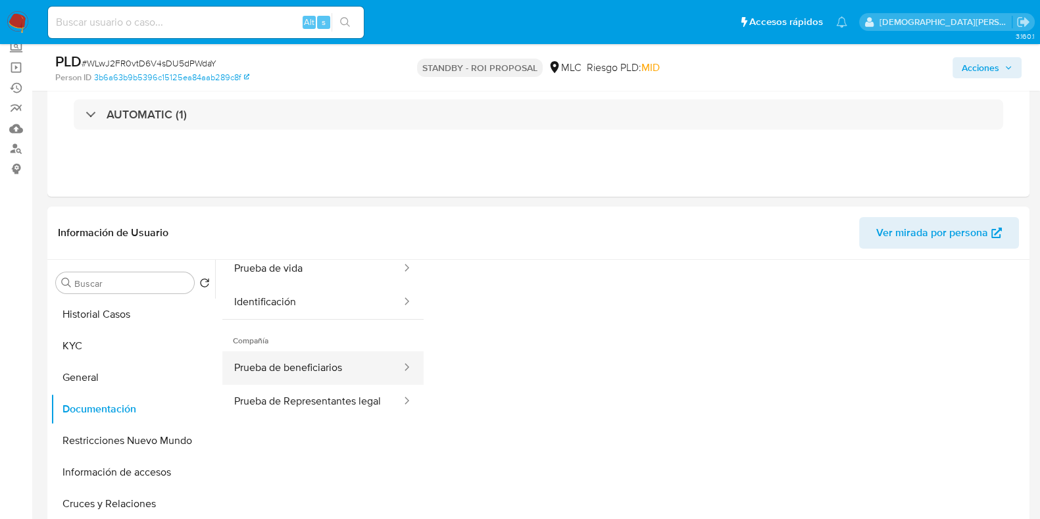
scroll to position [82, 0]
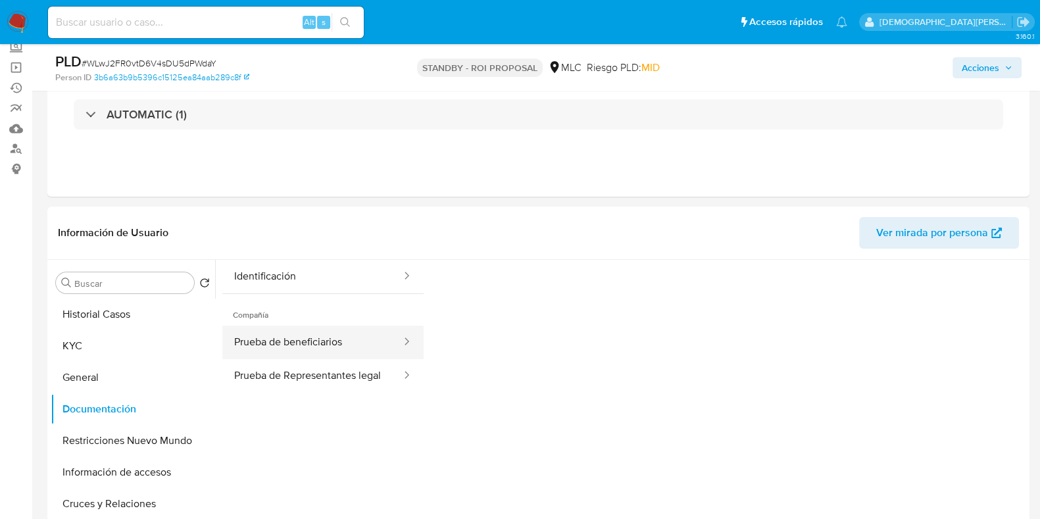
click at [318, 338] on button "Prueba de beneficiarios" at bounding box center [312, 343] width 180 height 34
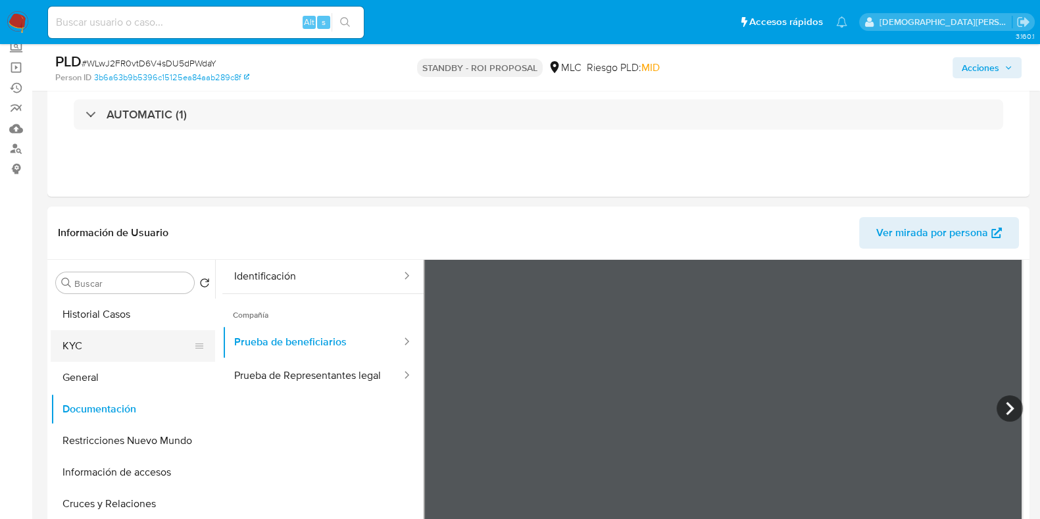
click at [139, 347] on button "KYC" at bounding box center [128, 346] width 154 height 32
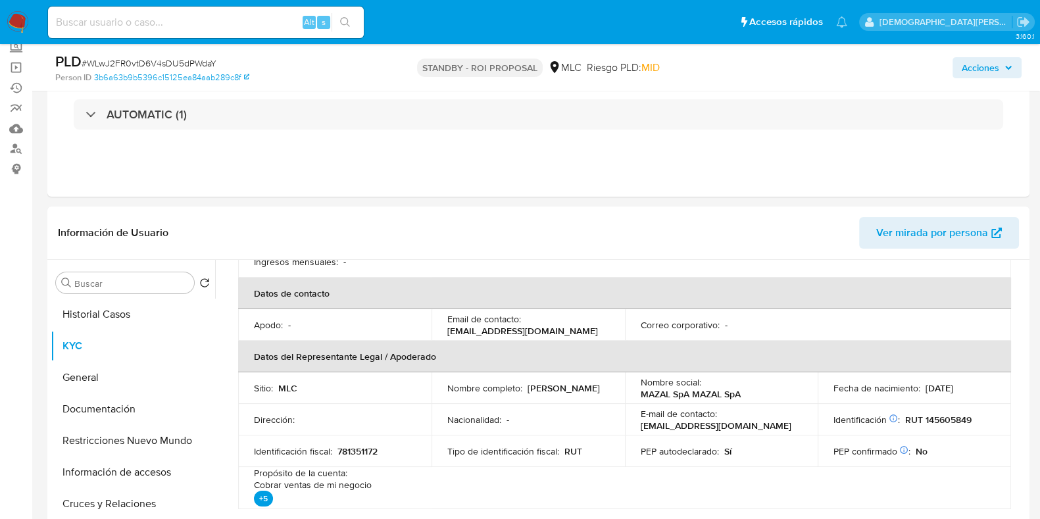
scroll to position [247, 0]
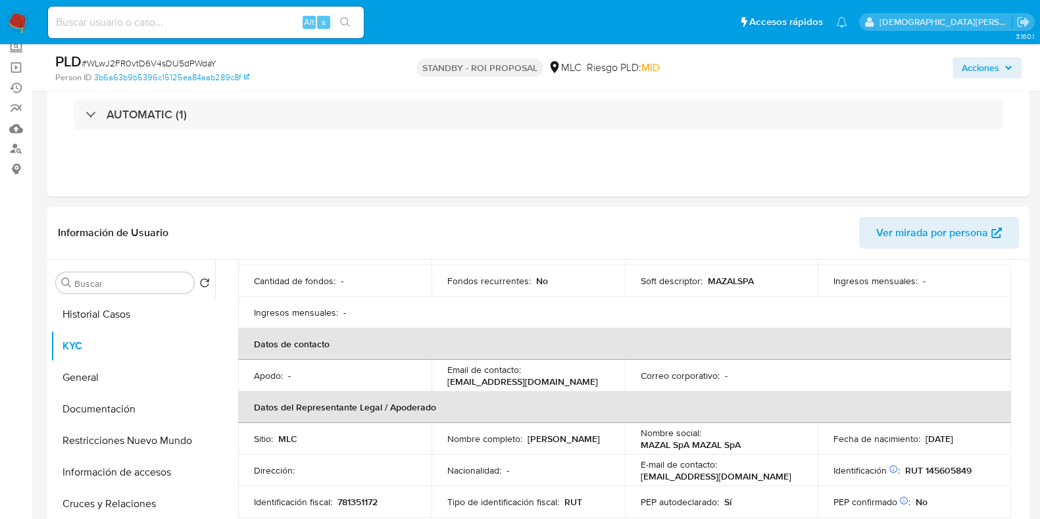
drag, startPoint x: 595, startPoint y: 448, endPoint x: 446, endPoint y: 447, distance: 149.4
click at [528, 414] on p "[PERSON_NAME]" at bounding box center [564, 439] width 72 height 12
click at [832, 414] on p "RUT 145605849" at bounding box center [938, 470] width 66 height 12
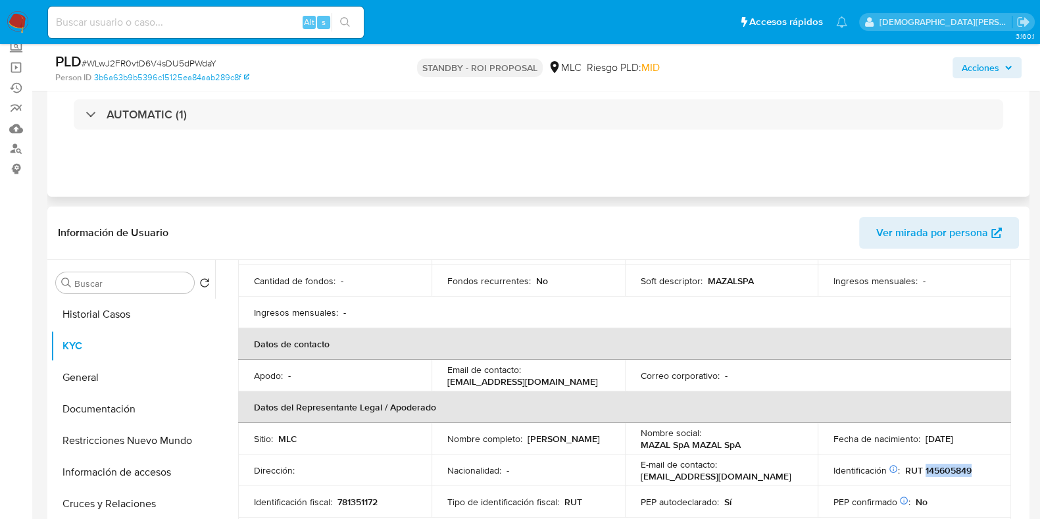
copy p "145605849"
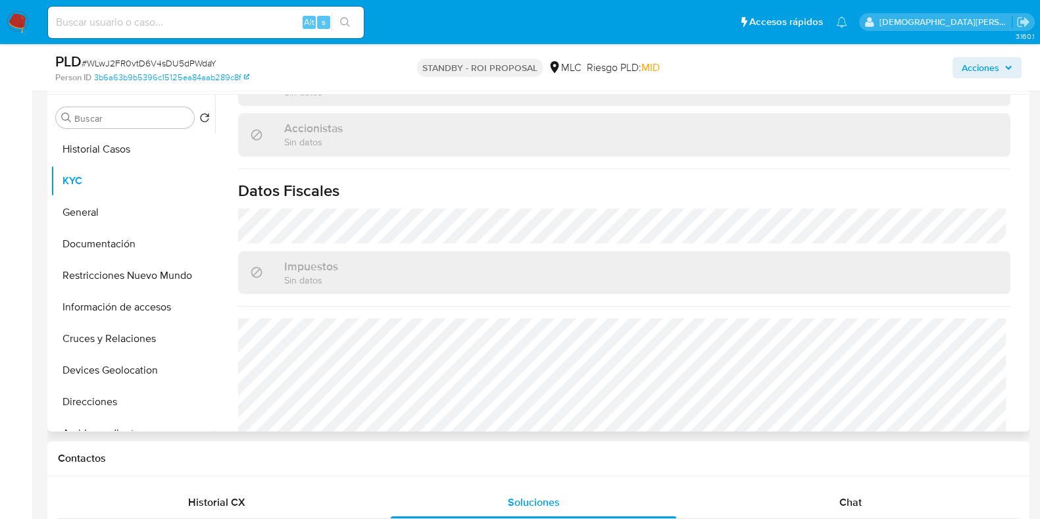
scroll to position [793, 0]
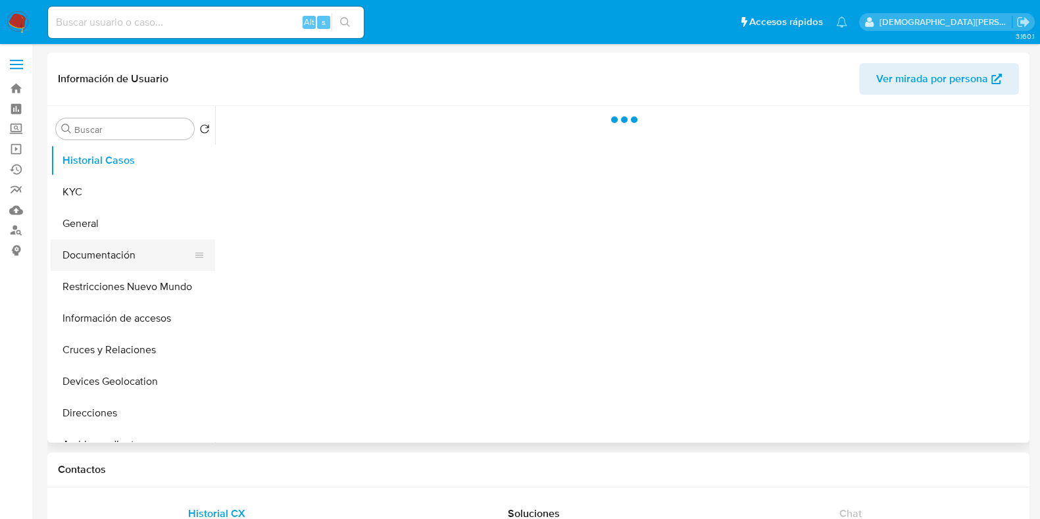
select select "10"
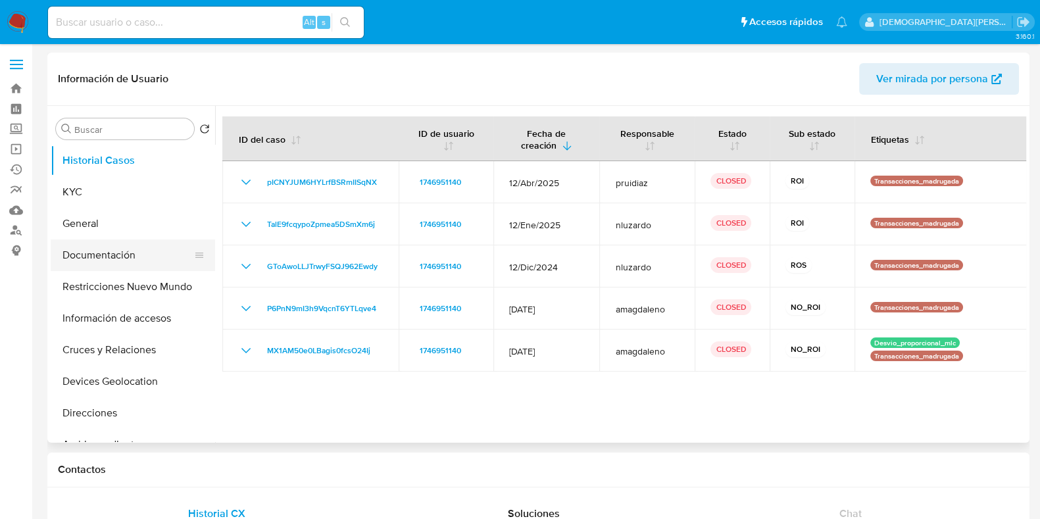
click at [130, 259] on button "Documentación" at bounding box center [128, 255] width 154 height 32
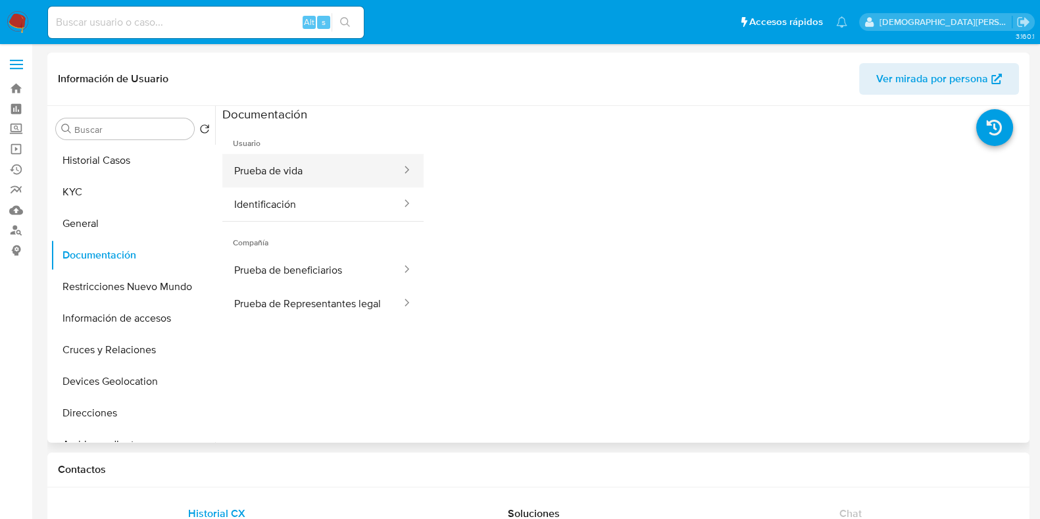
click at [335, 172] on button "Prueba de vida" at bounding box center [312, 171] width 180 height 34
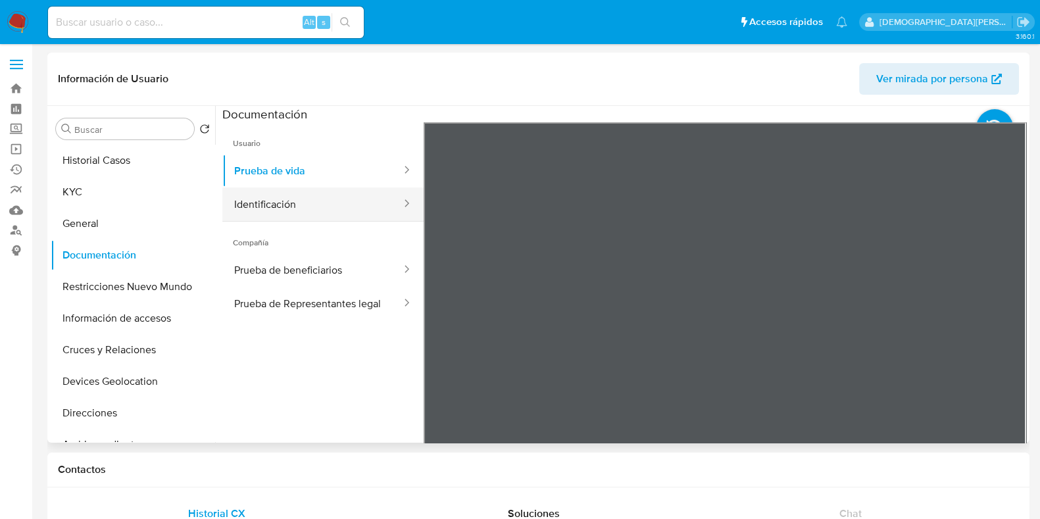
click at [355, 195] on button "Identificación" at bounding box center [312, 205] width 180 height 34
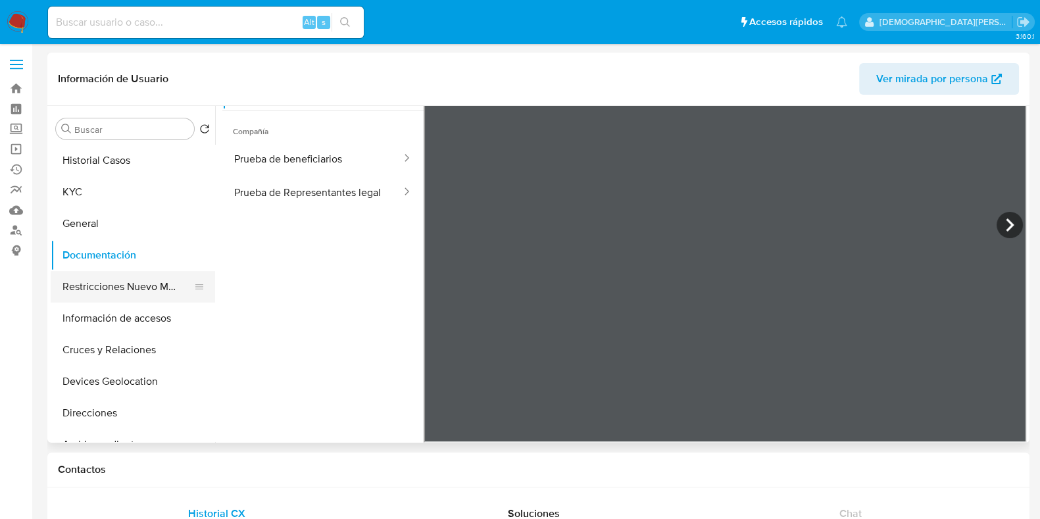
click at [157, 273] on button "Restricciones Nuevo Mundo" at bounding box center [128, 287] width 154 height 32
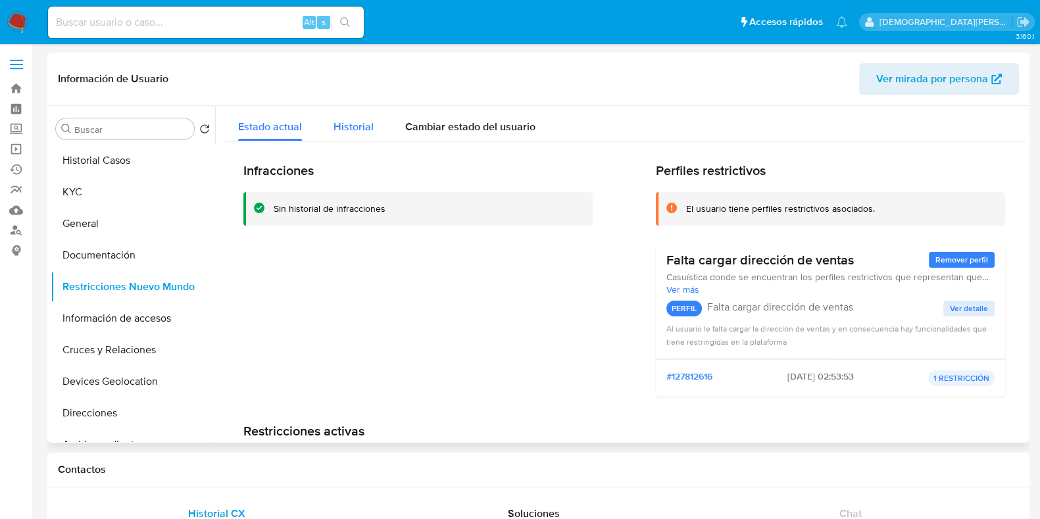
click at [342, 120] on span "Historial" at bounding box center [354, 126] width 40 height 15
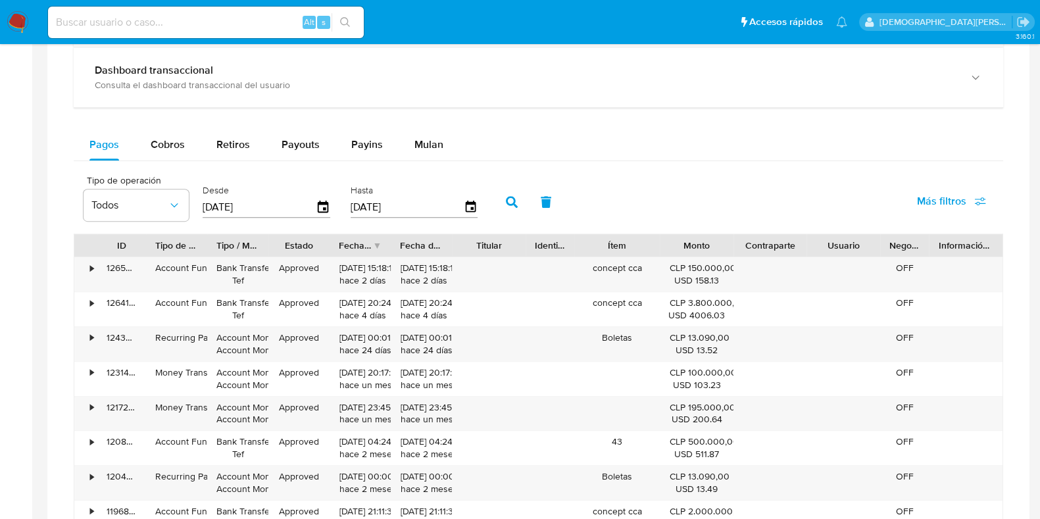
scroll to position [822, 0]
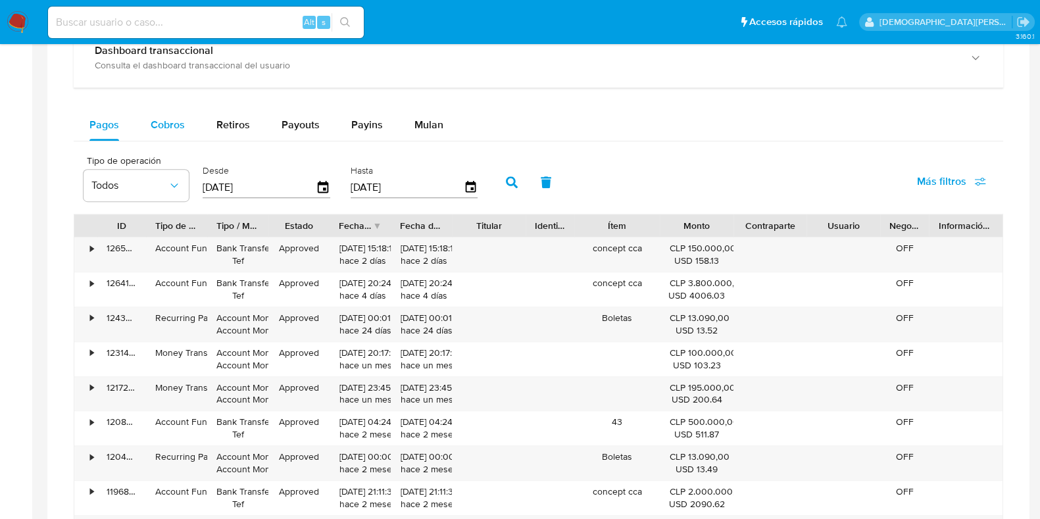
click at [156, 114] on div "Cobros" at bounding box center [168, 125] width 34 height 32
select select "10"
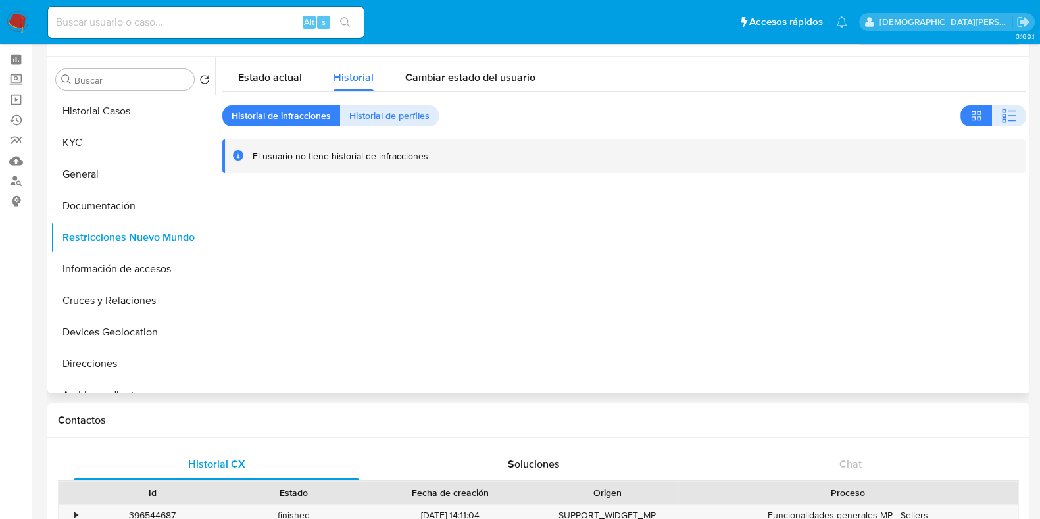
scroll to position [0, 0]
